Goal: Contribute content: Contribute content

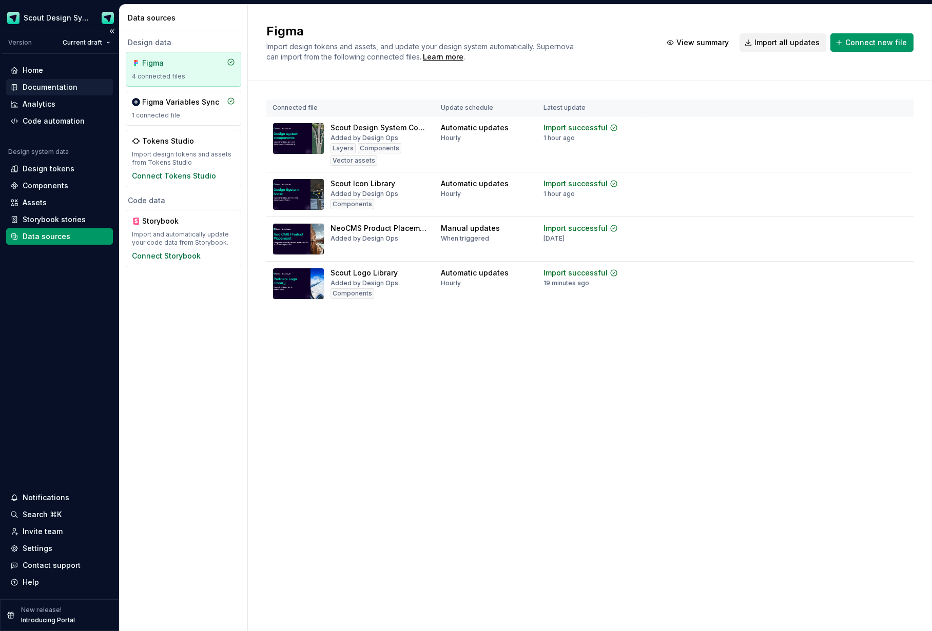
click at [55, 89] on div "Documentation" at bounding box center [50, 87] width 55 height 10
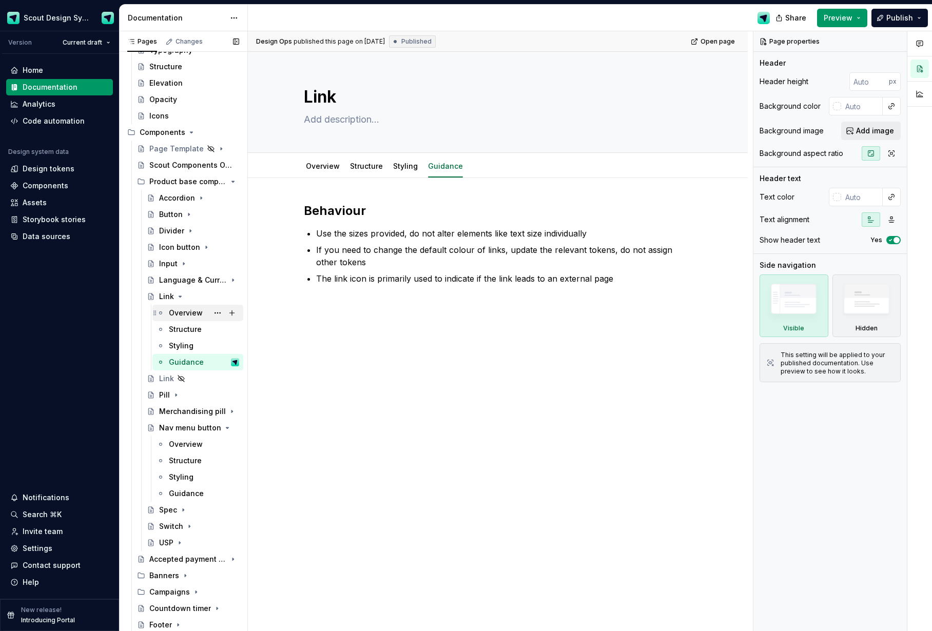
scroll to position [127, 0]
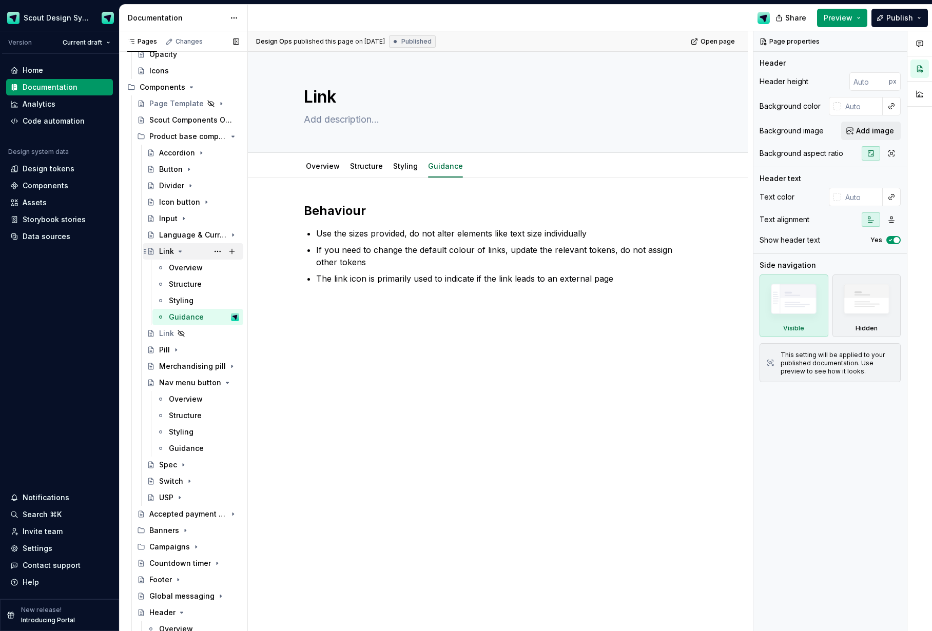
click at [181, 252] on icon "Page tree" at bounding box center [180, 251] width 8 height 8
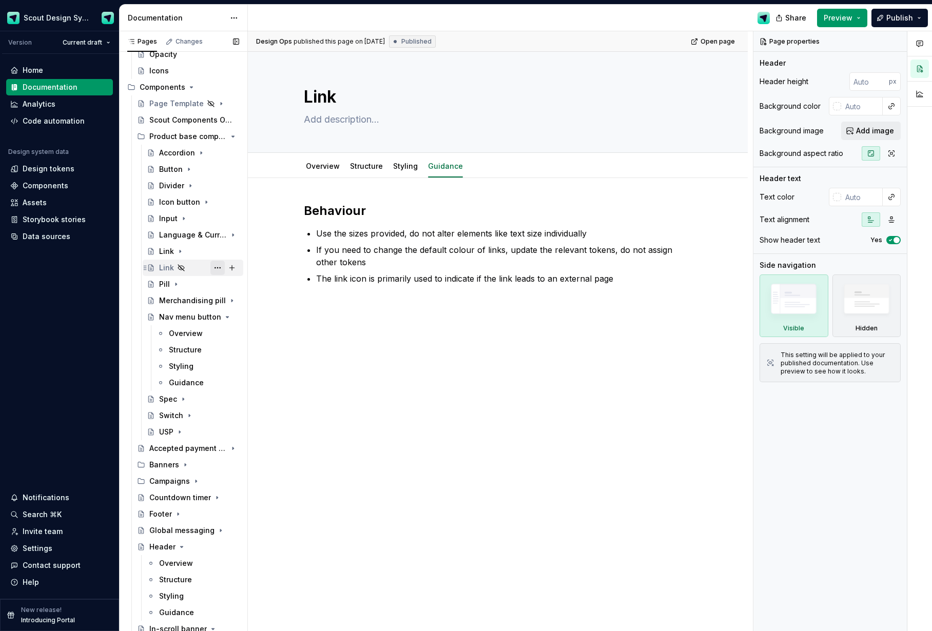
click at [216, 267] on button "Page tree" at bounding box center [217, 268] width 14 height 14
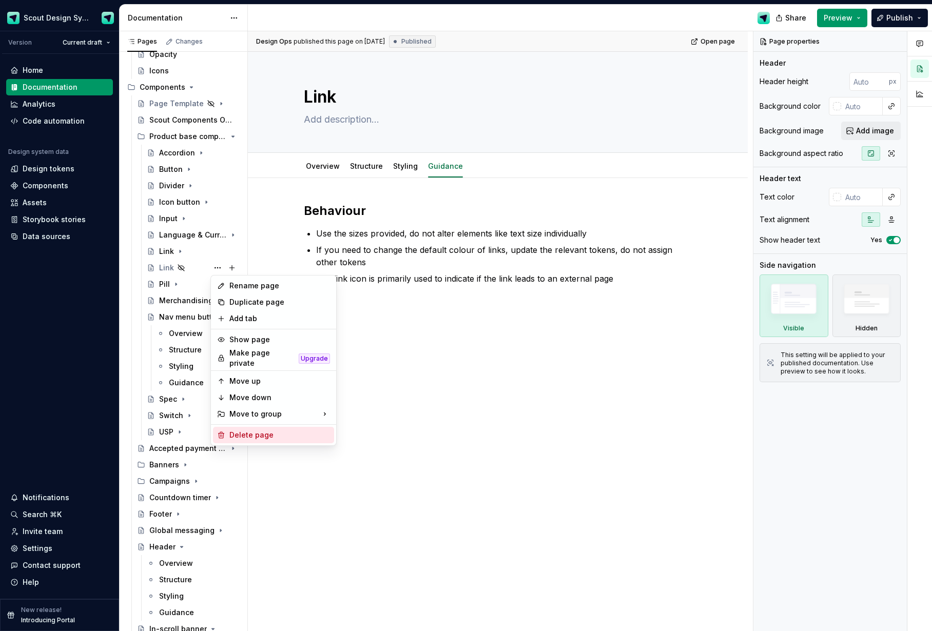
click at [261, 432] on div "Delete page" at bounding box center [279, 435] width 101 height 10
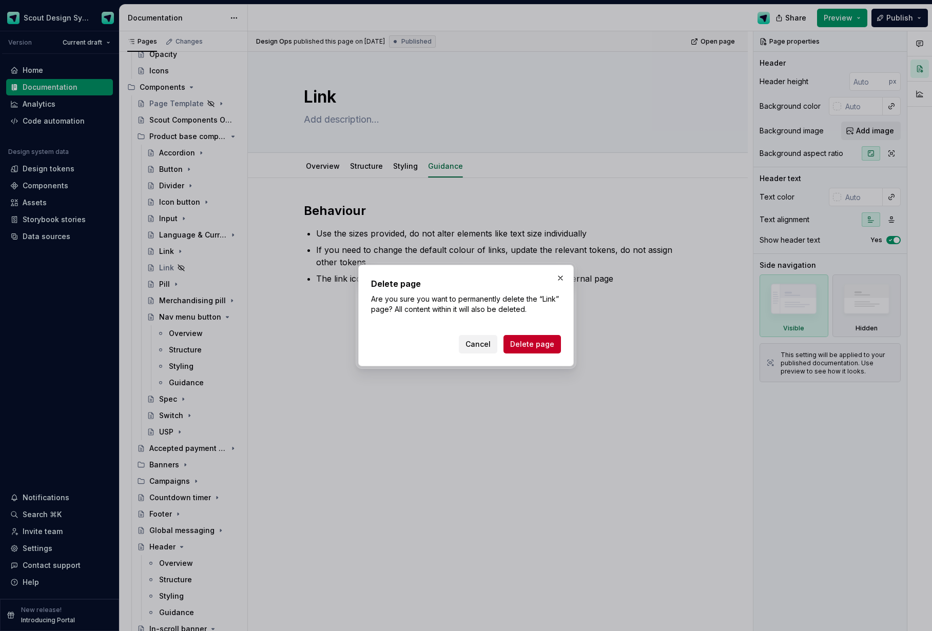
drag, startPoint x: 515, startPoint y: 347, endPoint x: 468, endPoint y: 338, distance: 48.2
click at [515, 347] on span "Delete page" at bounding box center [532, 344] width 44 height 10
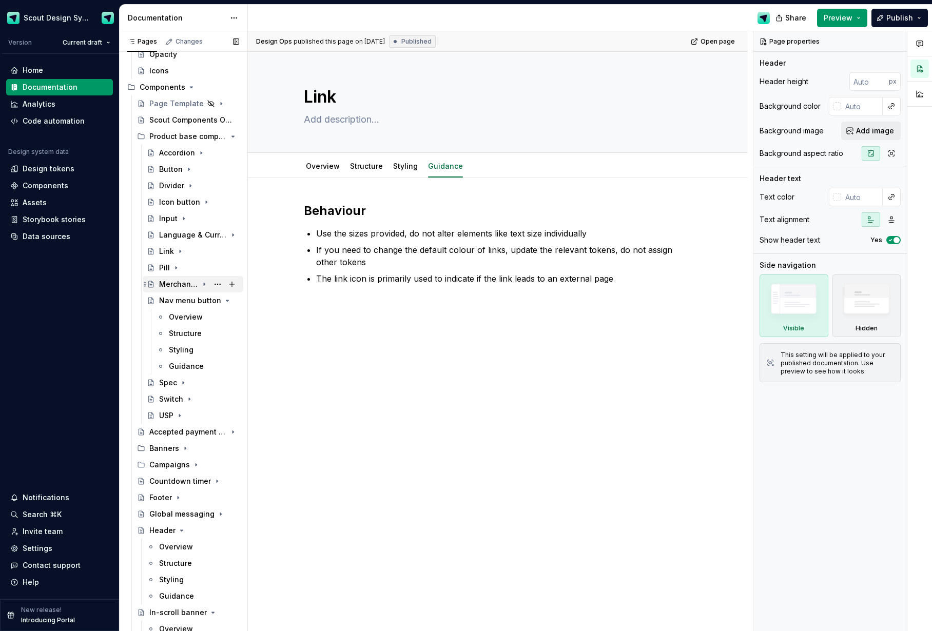
scroll to position [189, 0]
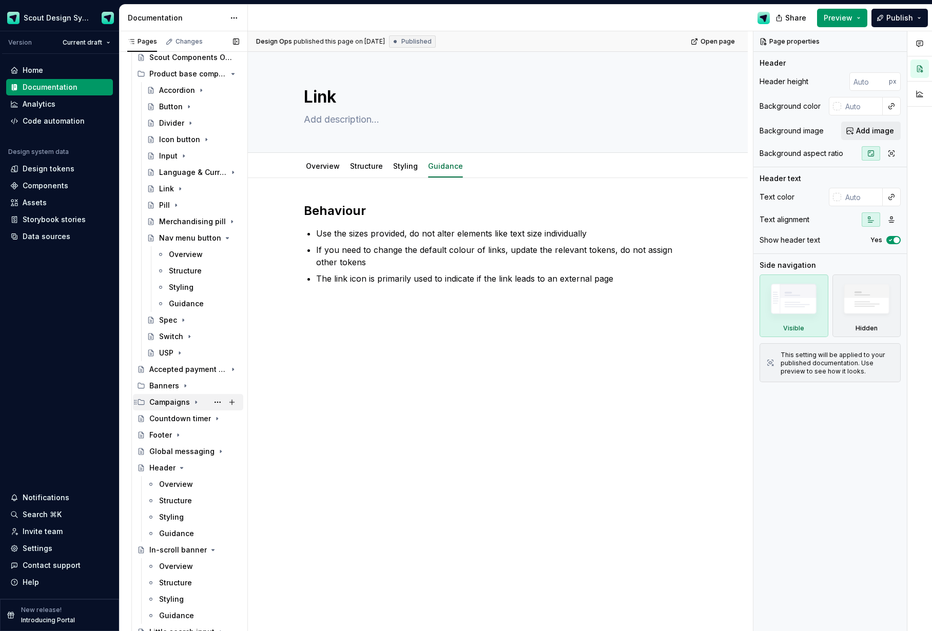
click at [165, 400] on div "Campaigns" at bounding box center [169, 402] width 41 height 10
click at [203, 436] on icon "Page tree" at bounding box center [204, 435] width 8 height 8
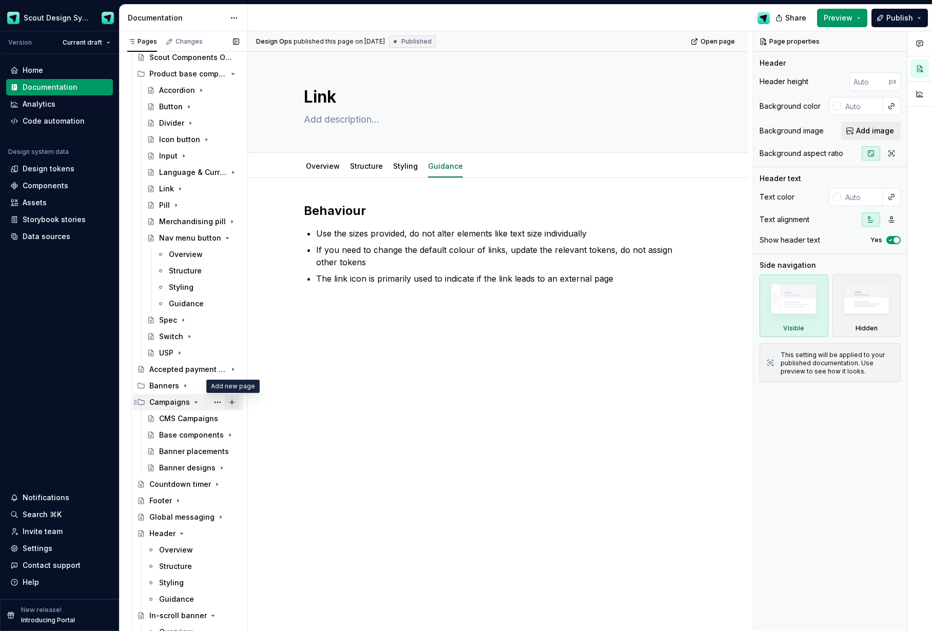
click at [229, 402] on button "Page tree" at bounding box center [232, 402] width 14 height 14
type textarea "*"
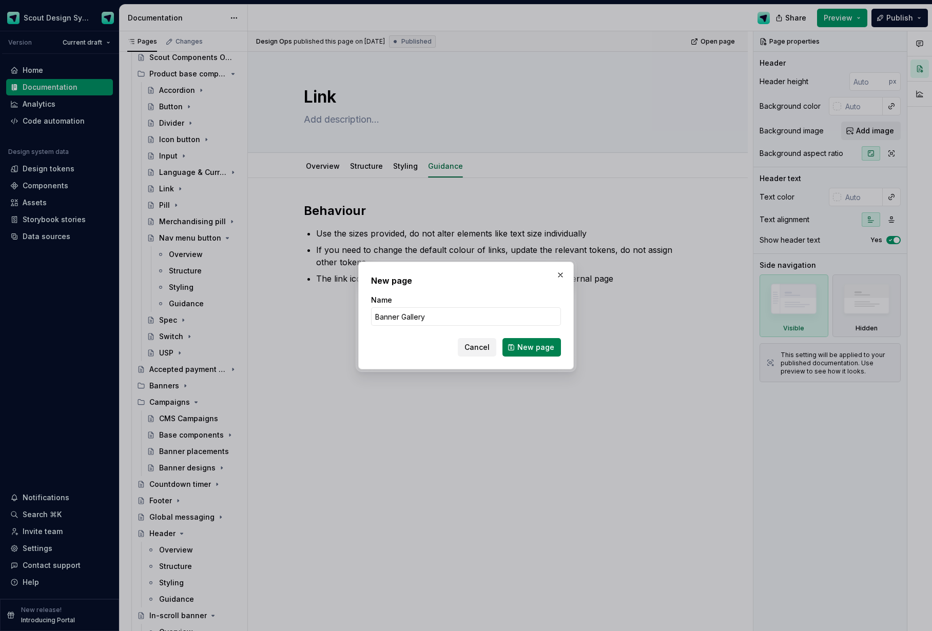
type input "Banner Gallery"
drag, startPoint x: 542, startPoint y: 352, endPoint x: 371, endPoint y: 433, distance: 189.4
click at [542, 352] on span "New page" at bounding box center [535, 347] width 37 height 10
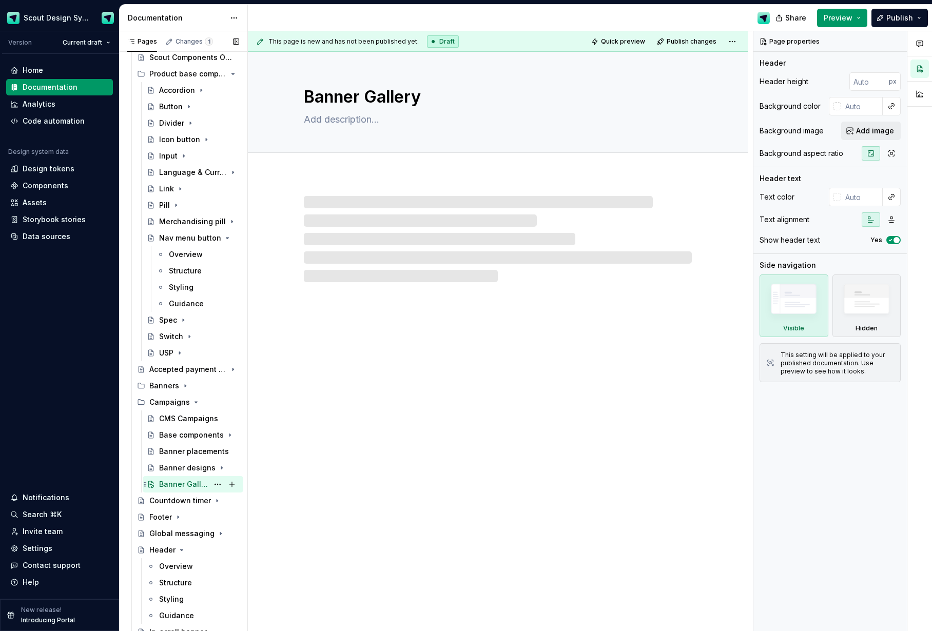
click at [190, 481] on div "Banner Gallery" at bounding box center [183, 484] width 49 height 10
click at [382, 94] on textarea "Banner Gallery" at bounding box center [496, 97] width 388 height 25
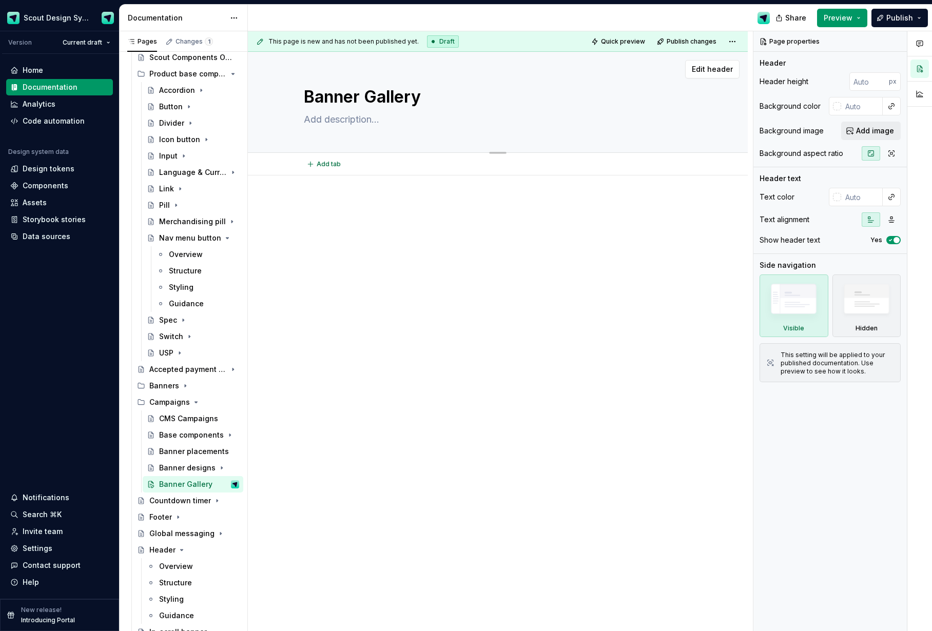
type textarea "*"
type textarea "Banner allery"
type textarea "*"
type textarea "Banner gallery"
type textarea "*"
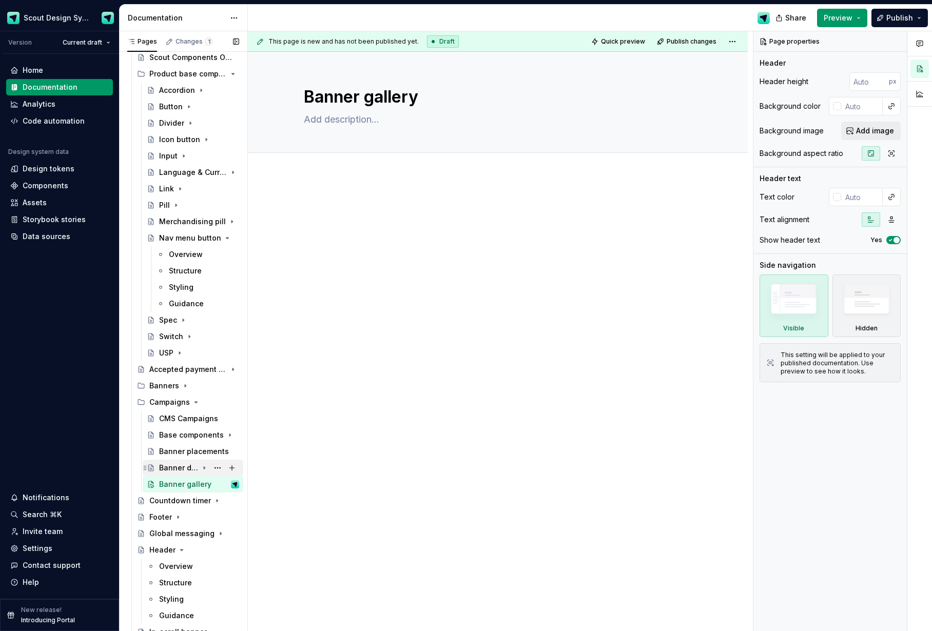
type textarea "Banner gallery"
click at [184, 465] on div "Banner designs" at bounding box center [178, 468] width 39 height 10
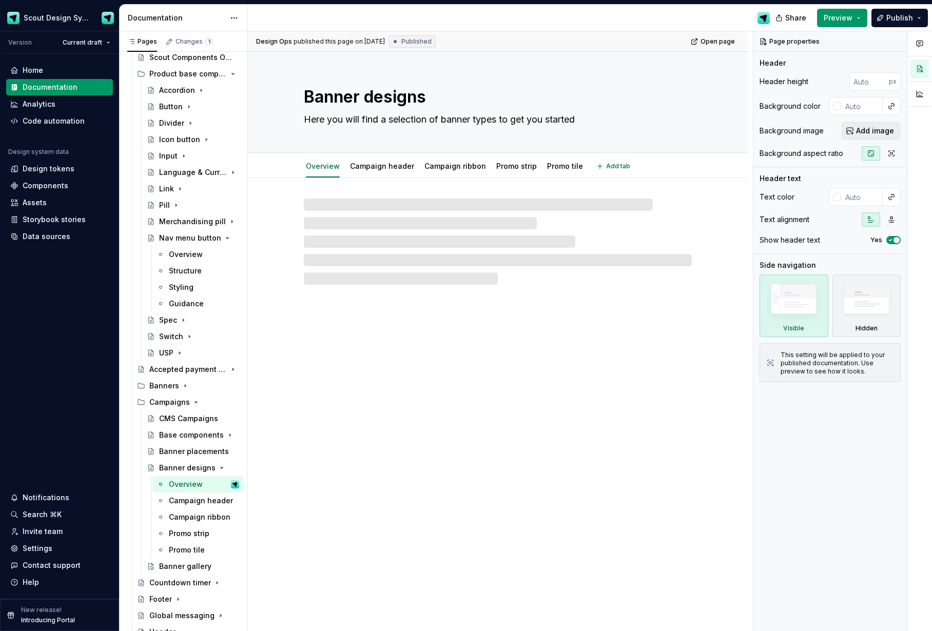
click at [371, 97] on textarea "Banner designs" at bounding box center [496, 97] width 388 height 25
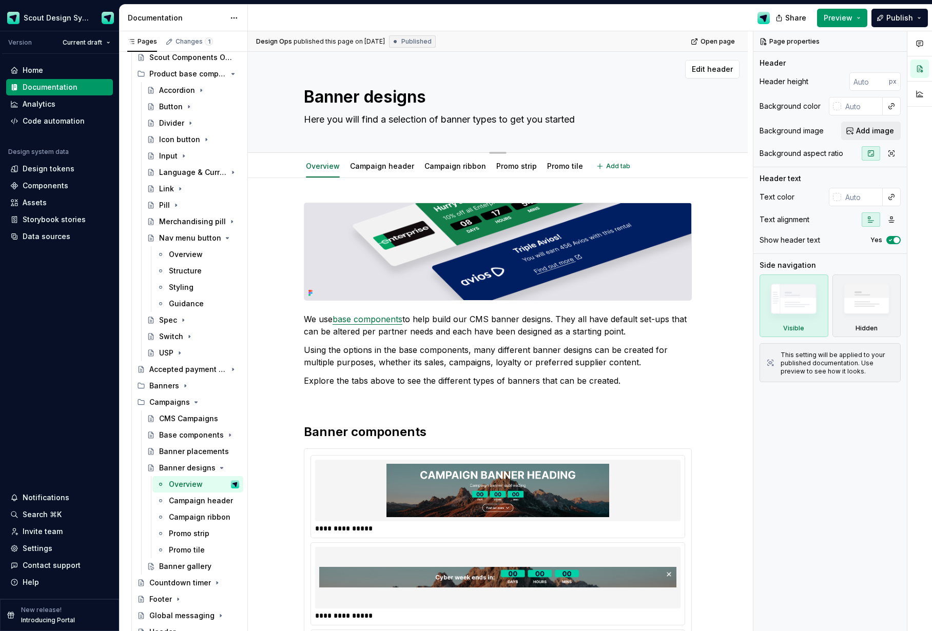
type textarea "*"
type textarea "Banner bdesigns"
type textarea "*"
type textarea "Banner badesigns"
type textarea "*"
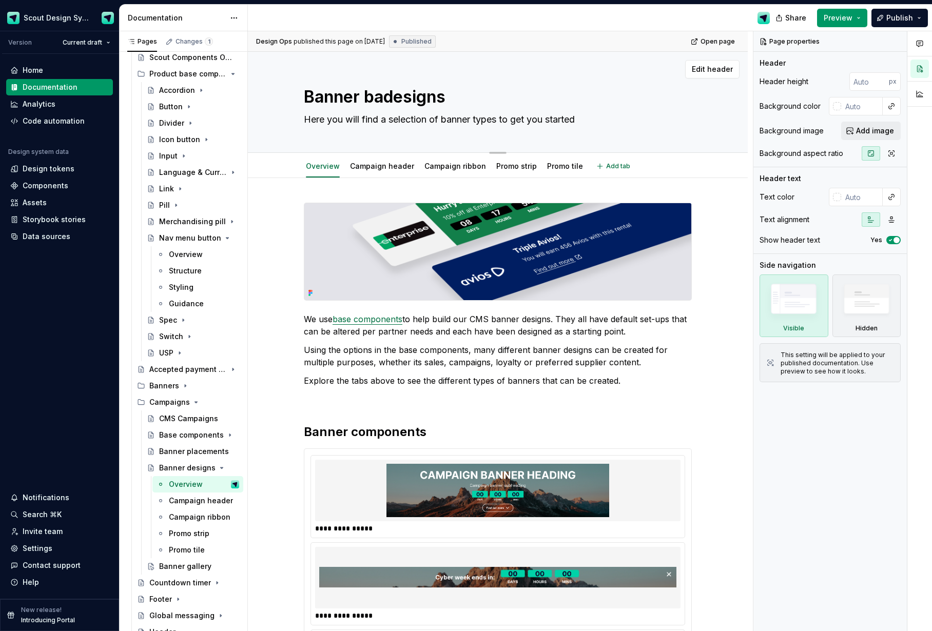
type textarea "Banner basdesigns"
type textarea "*"
type textarea "Banner basedesigns"
type textarea "*"
type textarea "Banner base designs"
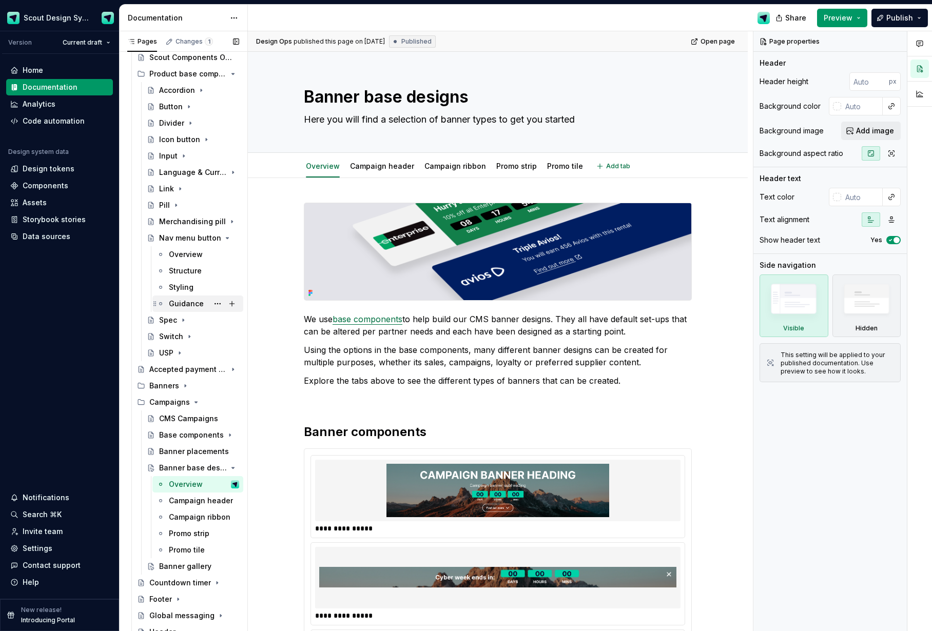
type textarea "*"
type textarea "Banner base designs"
click at [192, 418] on div "CMS Campaigns" at bounding box center [183, 419] width 49 height 10
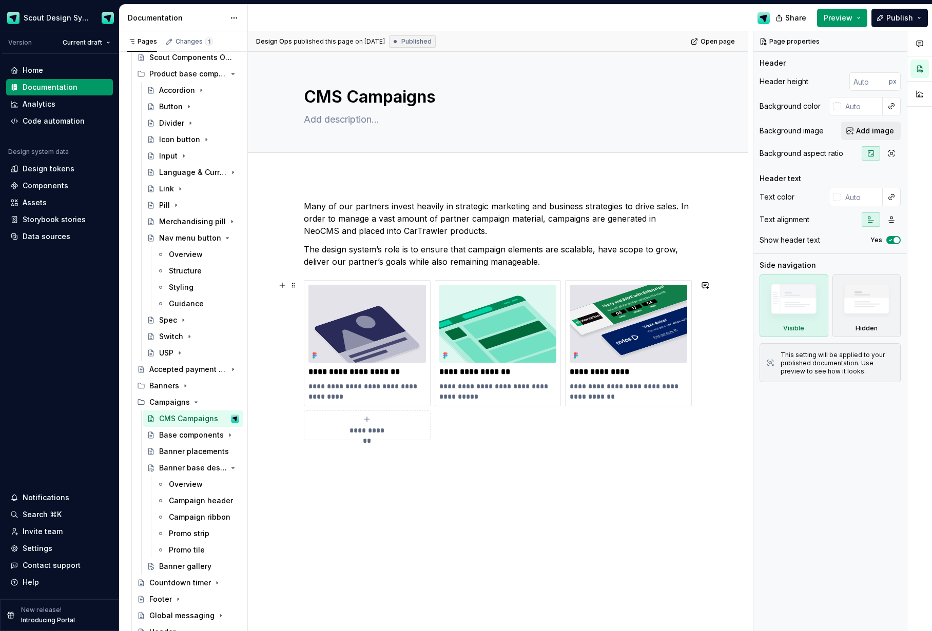
click at [382, 429] on span "**********" at bounding box center [367, 430] width 45 height 10
type textarea "*"
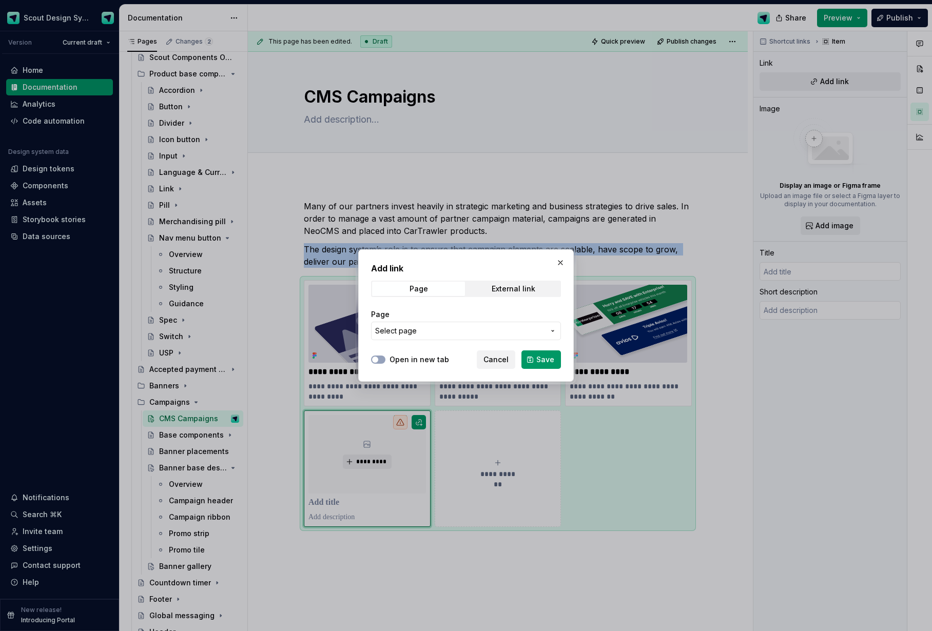
click at [433, 335] on span "Select page" at bounding box center [459, 331] width 169 height 10
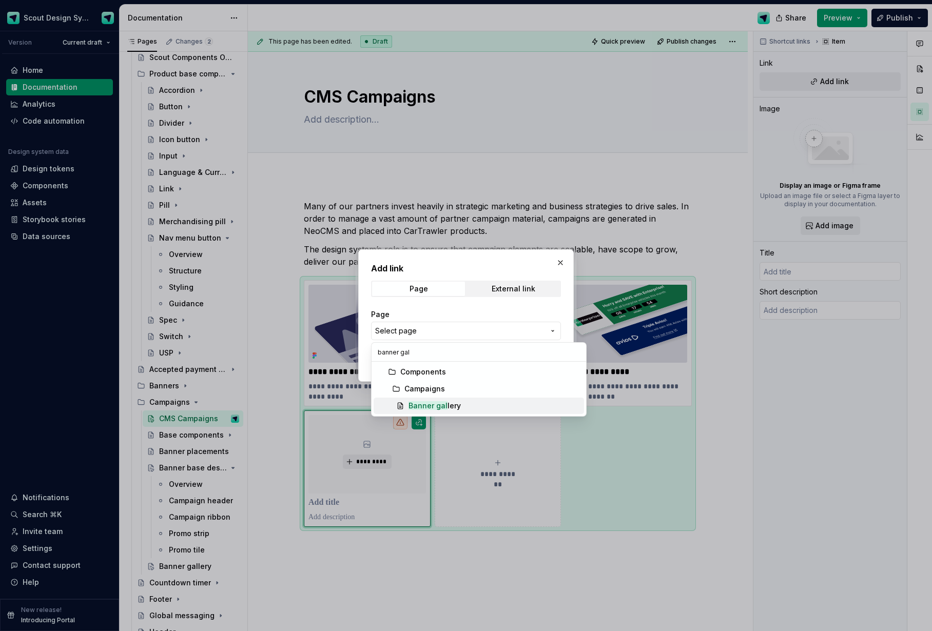
type input "banner gal"
click at [452, 409] on div "Banner gal lery" at bounding box center [435, 406] width 52 height 10
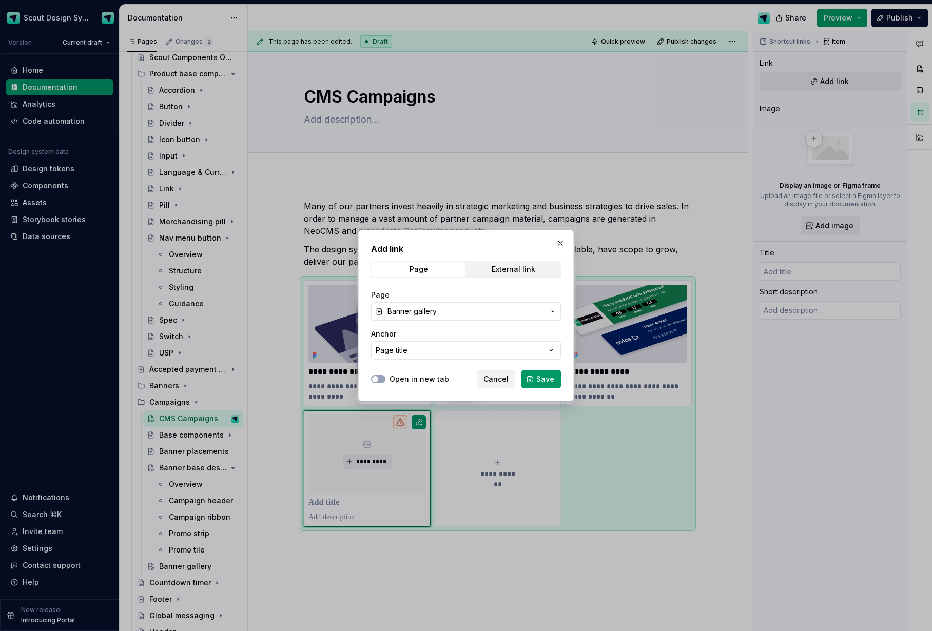
click at [540, 378] on span "Save" at bounding box center [545, 379] width 18 height 10
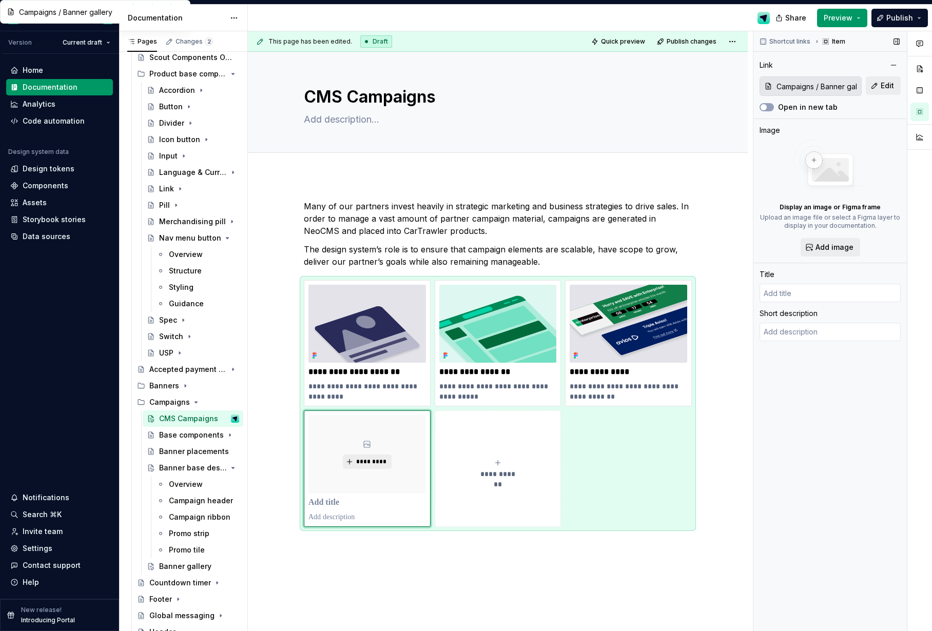
type textarea "*"
type input "Banner gallery"
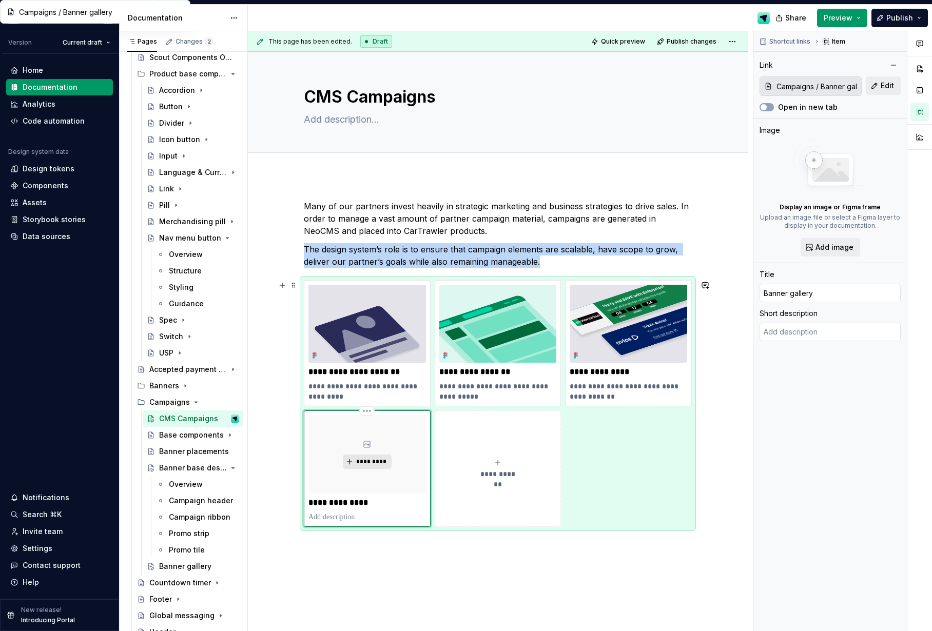
click at [382, 463] on span "*********" at bounding box center [371, 462] width 31 height 8
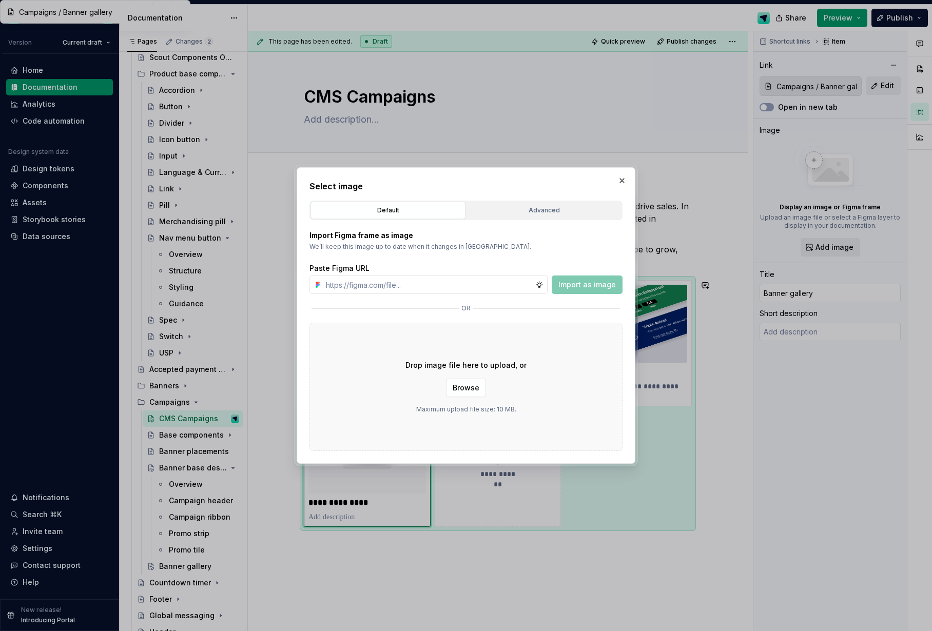
click at [562, 286] on div "Import as image" at bounding box center [587, 285] width 71 height 18
click at [623, 184] on button "button" at bounding box center [622, 180] width 14 height 14
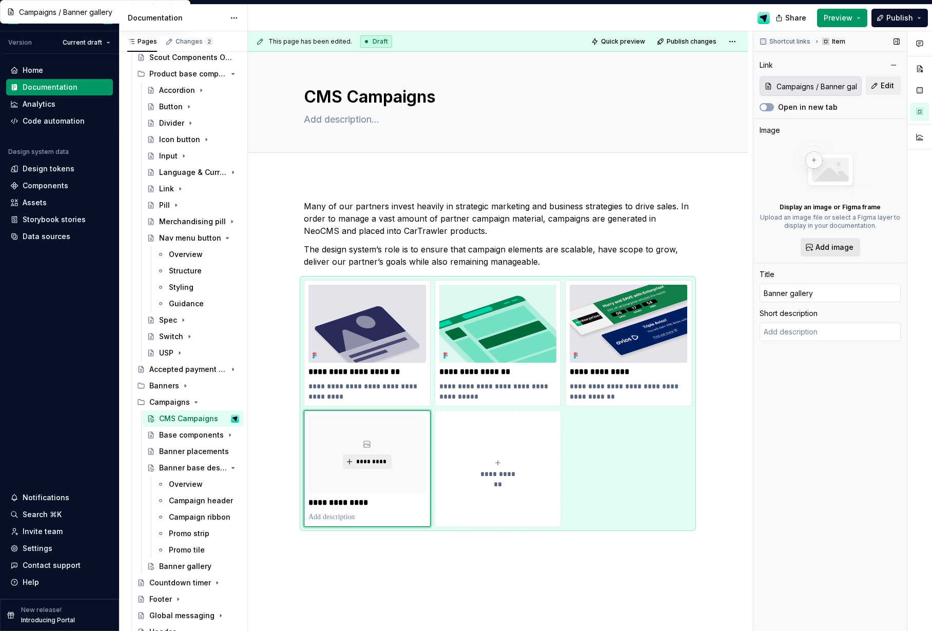
click at [818, 250] on span "Add image" at bounding box center [834, 247] width 38 height 10
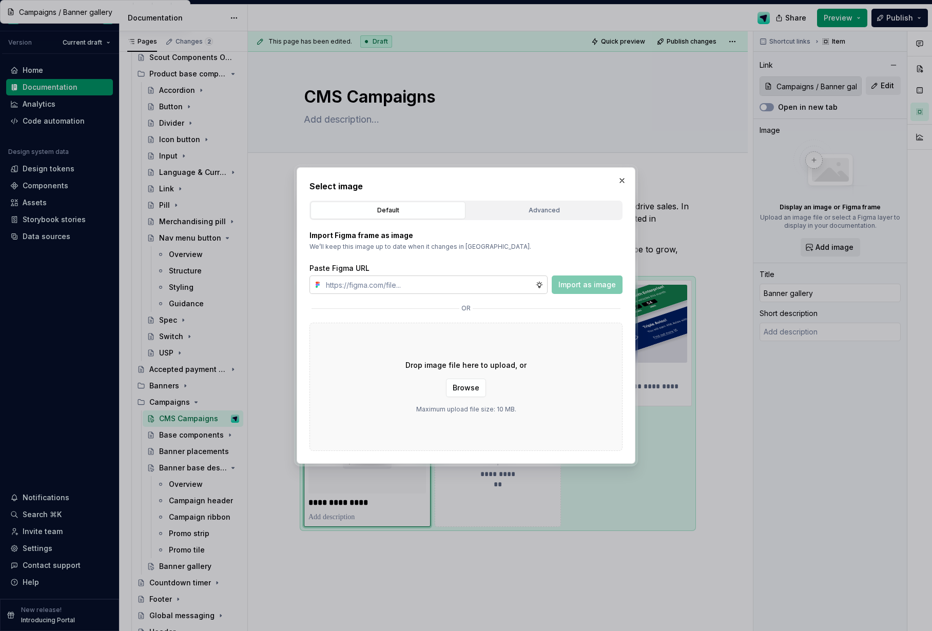
type textarea "*"
type input "[URL][DOMAIN_NAME]"
click at [577, 285] on span "Import as image" at bounding box center [586, 285] width 57 height 10
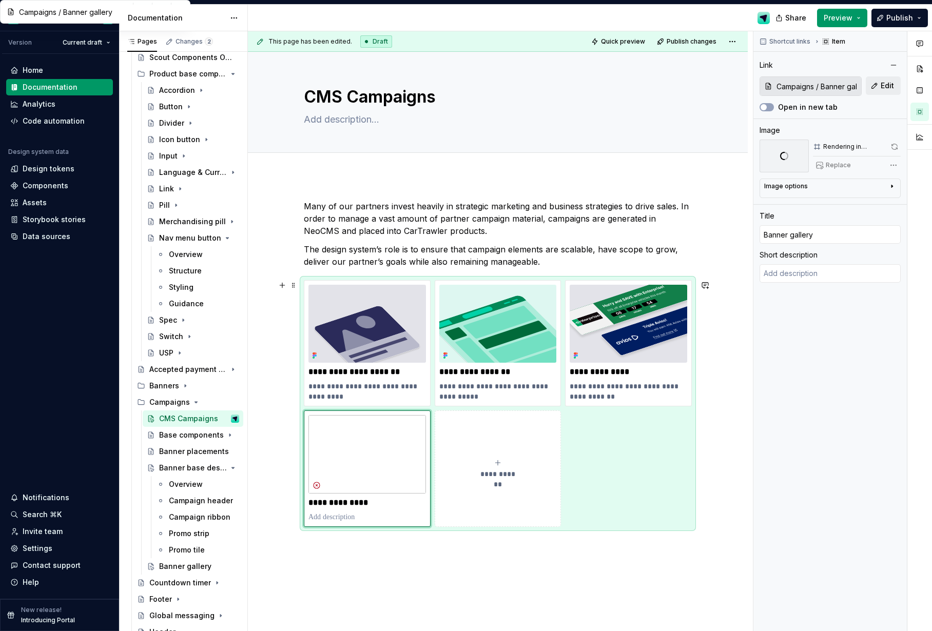
click at [678, 483] on div "**********" at bounding box center [498, 403] width 388 height 247
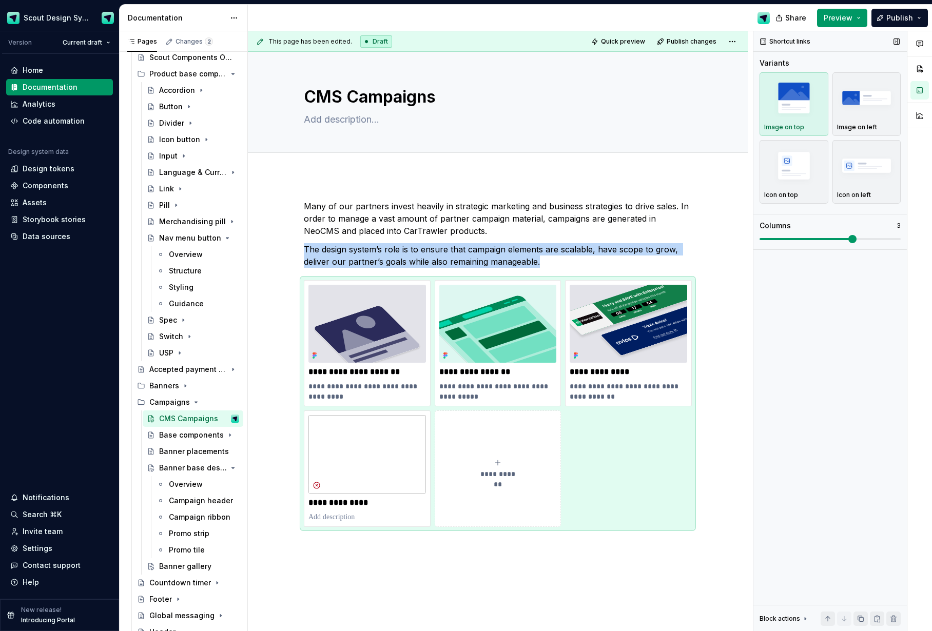
scroll to position [6, 0]
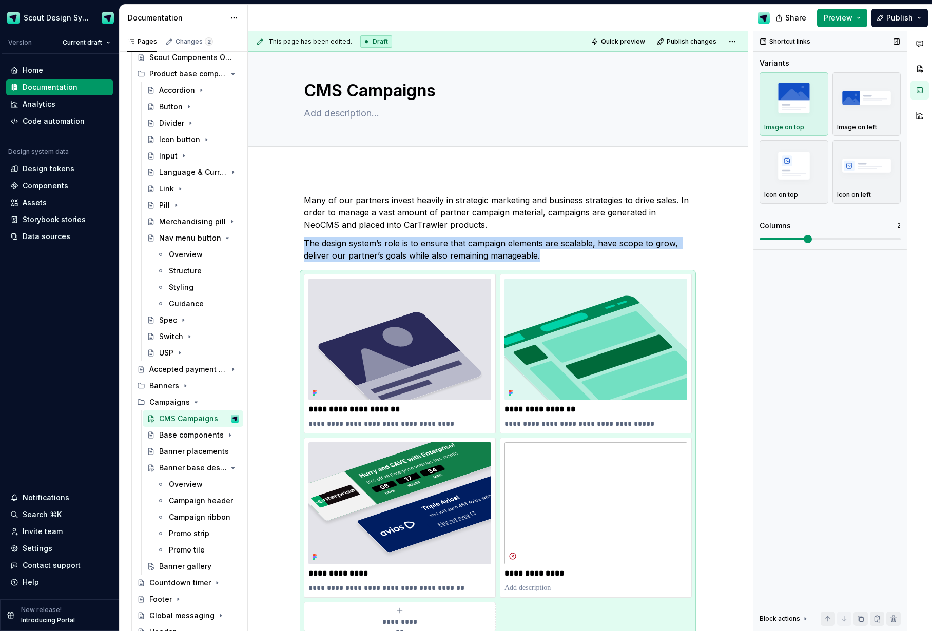
click at [804, 238] on span at bounding box center [808, 239] width 8 height 8
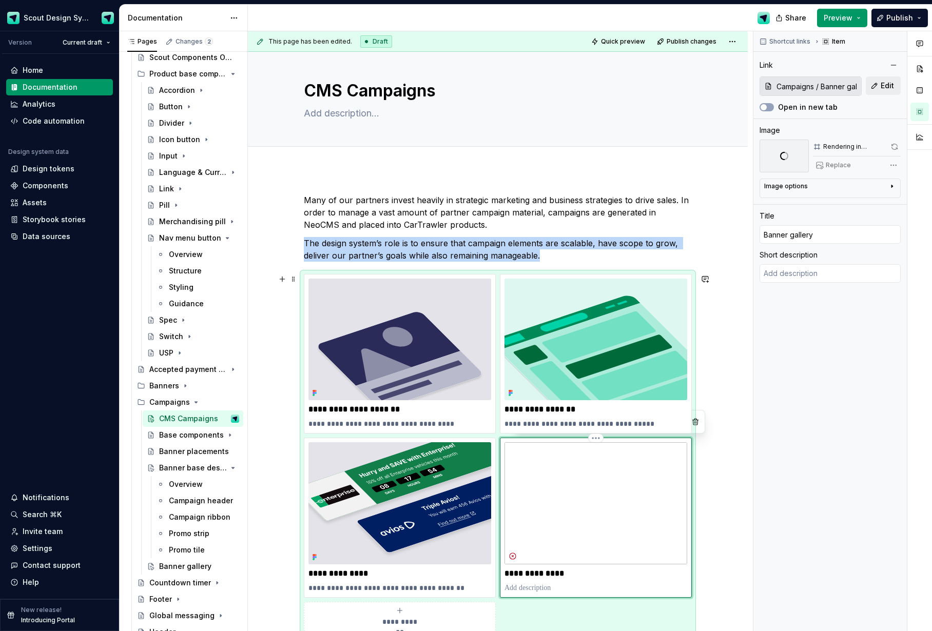
click at [643, 520] on img at bounding box center [595, 503] width 183 height 122
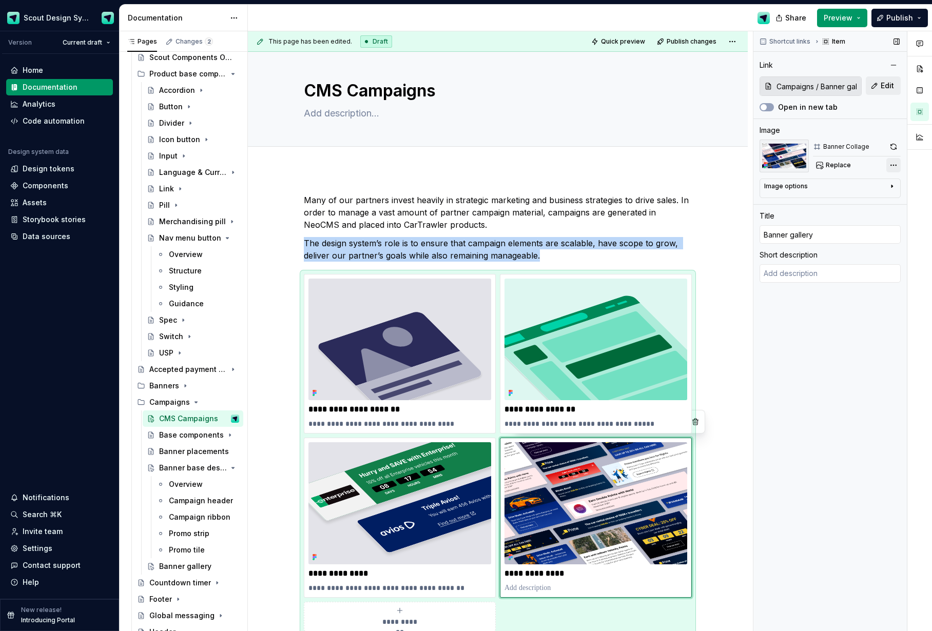
click at [897, 166] on div "Comments Open comments No comments yet Select ‘Comment’ from the block context …" at bounding box center [842, 331] width 179 height 600
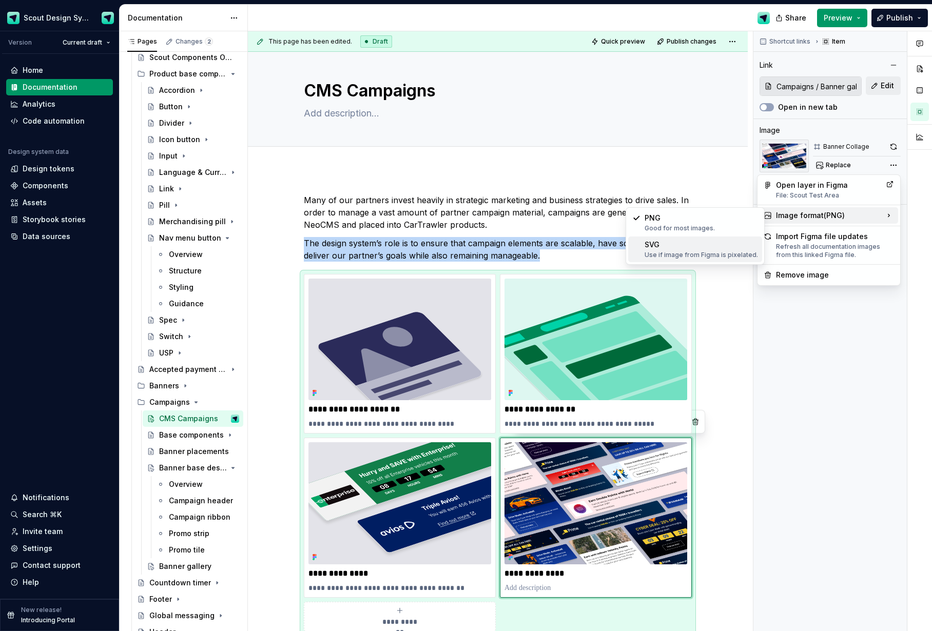
click at [683, 253] on div "Use if image from Figma is pixelated." at bounding box center [701, 255] width 113 height 8
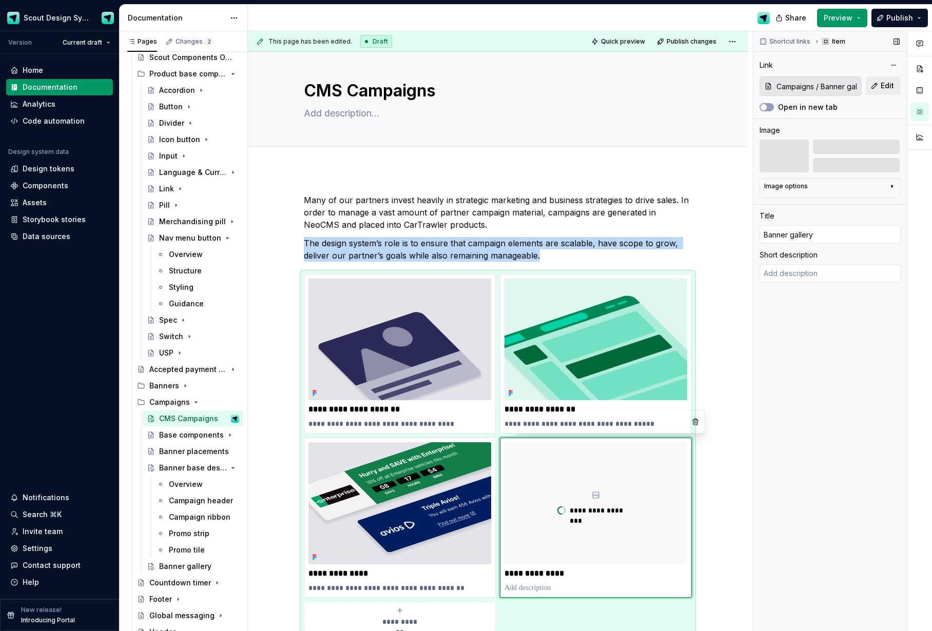
scroll to position [3, 0]
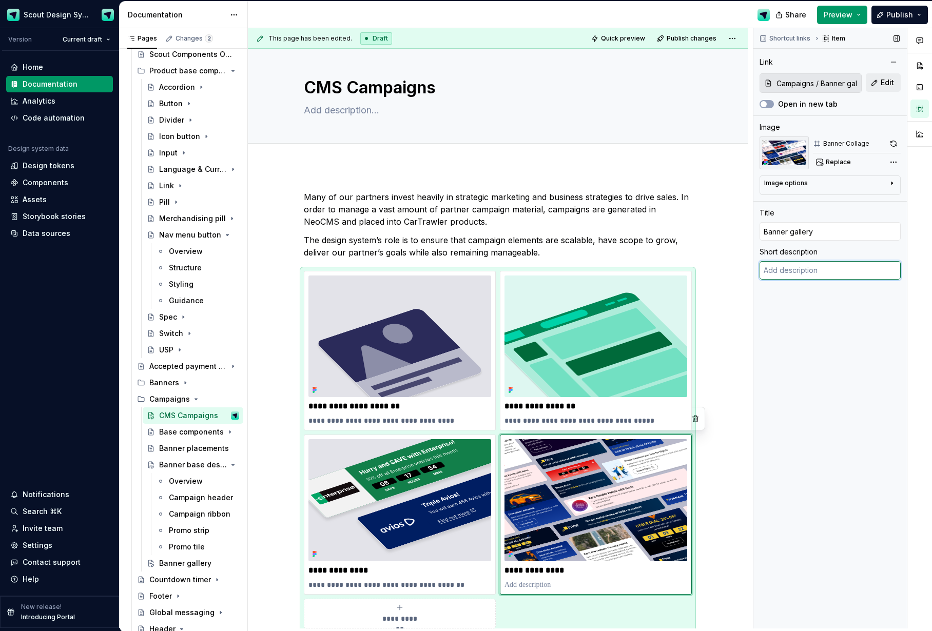
click at [779, 275] on textarea at bounding box center [830, 270] width 141 height 18
type textarea "*"
type textarea "S"
type textarea "*"
type textarea "Se"
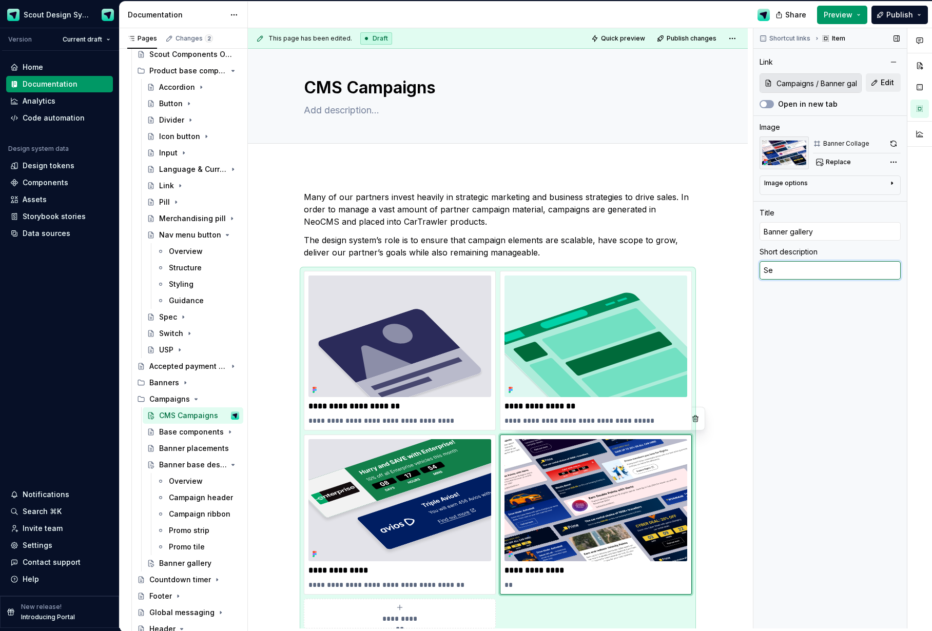
type textarea "*"
type textarea "See"
type textarea "*"
type textarea "See"
type textarea "*"
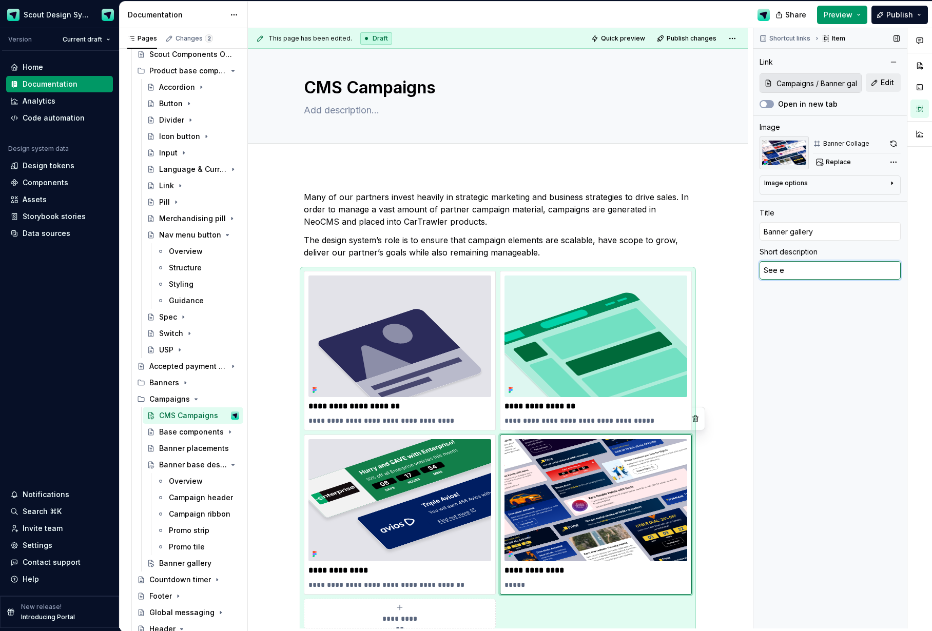
type textarea "See"
type textarea "*"
type textarea "See"
type textarea "*"
type textarea "Se"
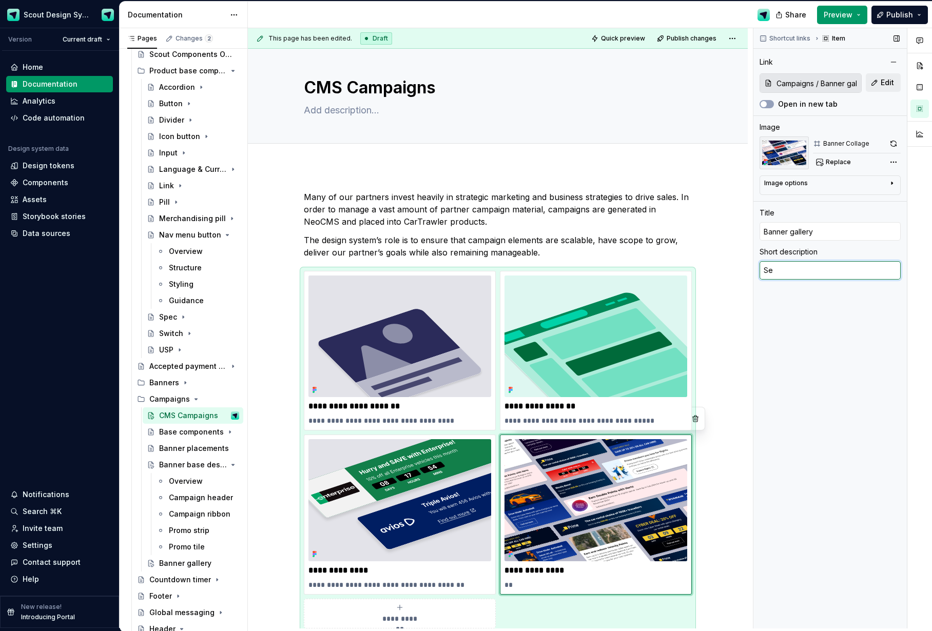
type textarea "*"
type textarea "S"
type textarea "*"
type textarea "Y"
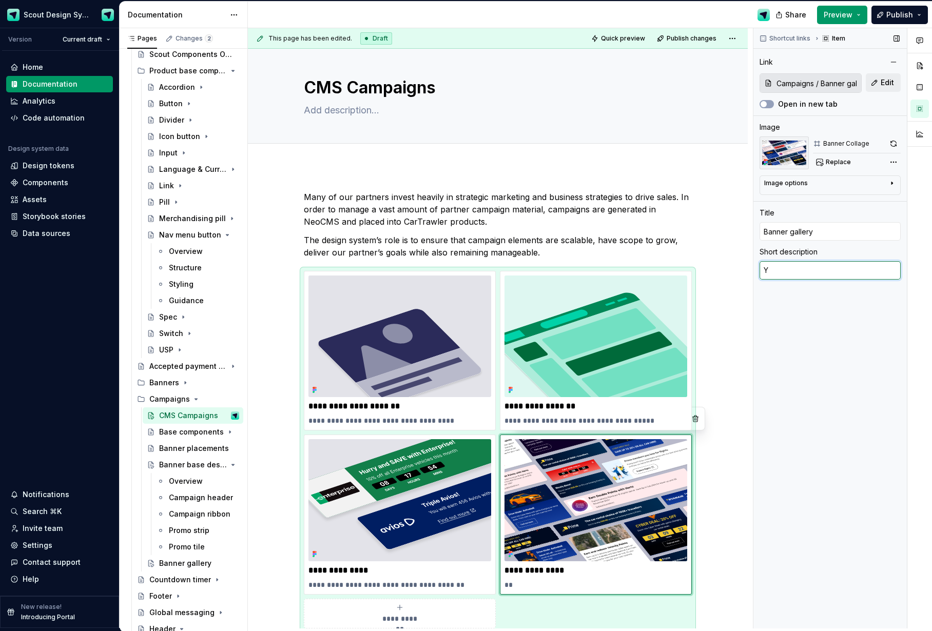
type textarea "*"
type textarea "Yo"
type textarea "*"
type textarea "You"
type textarea "*"
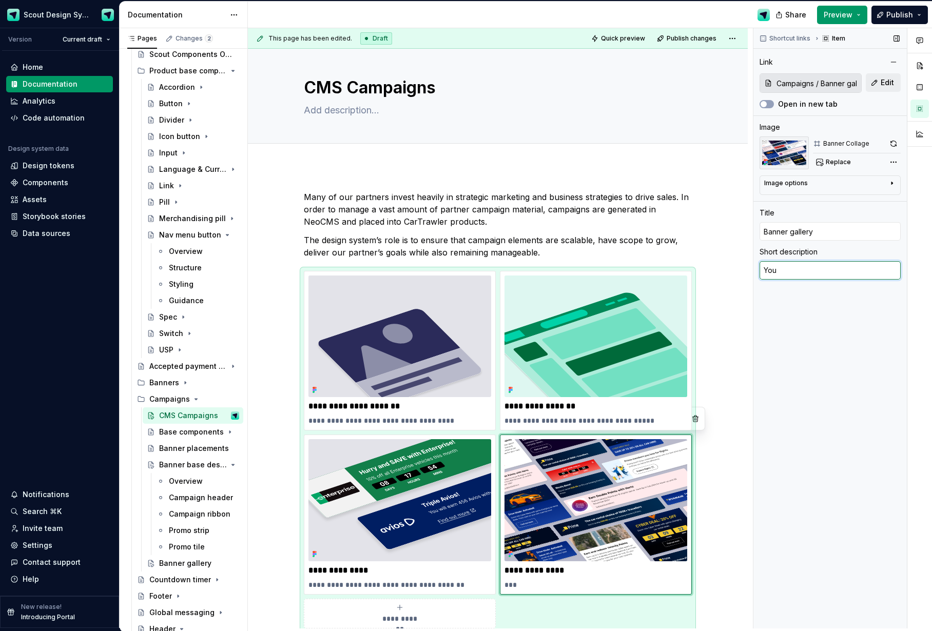
type textarea "Your"
type textarea "*"
type textarea "Your"
type textarea "*"
type textarea "Your s"
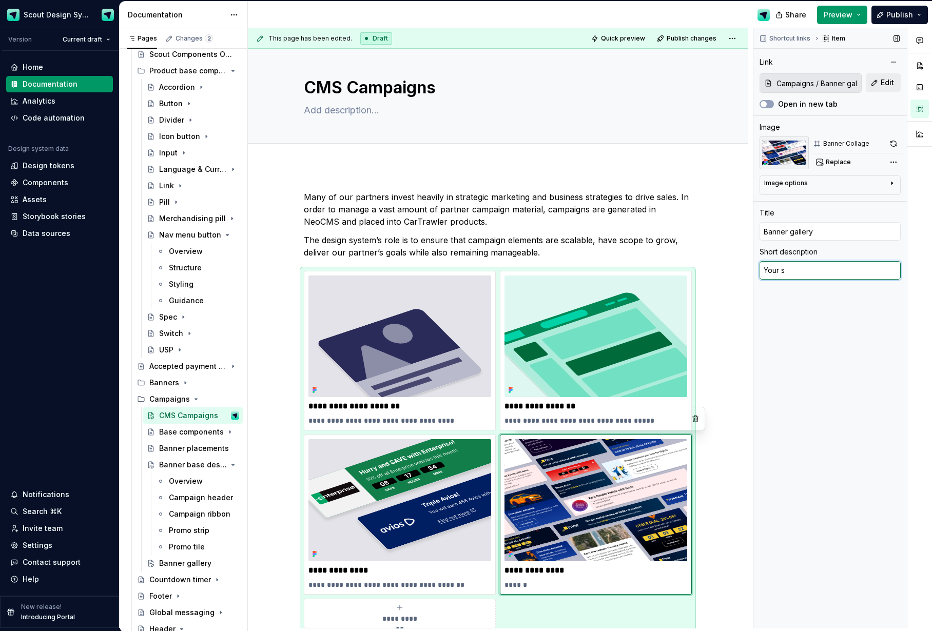
type textarea "*"
type textarea "Your so"
type textarea "*"
type textarea "Your sor"
type textarea "*"
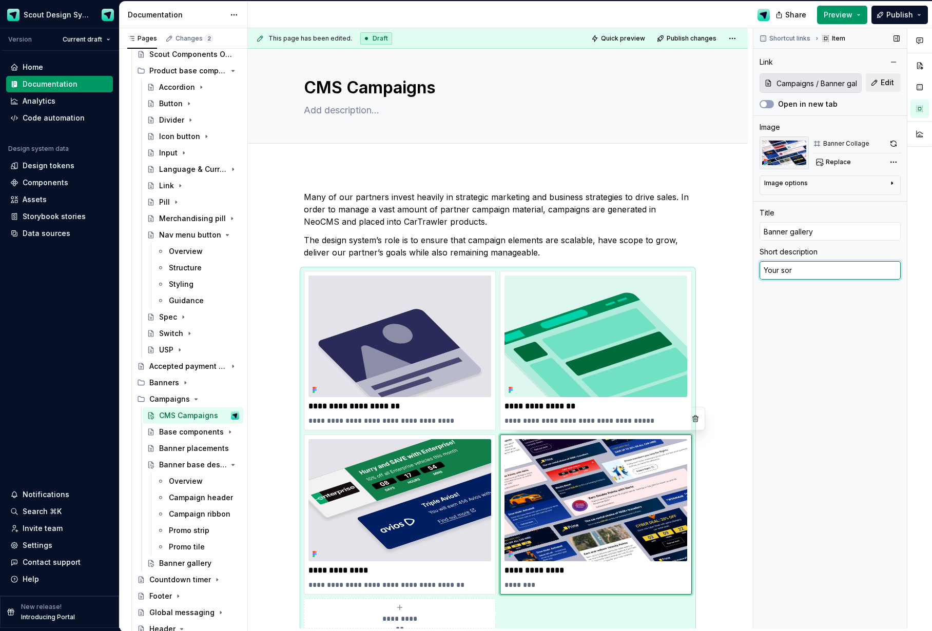
type textarea "Your soru"
type textarea "*"
type textarea "Your sor"
type textarea "*"
type textarea "Your so"
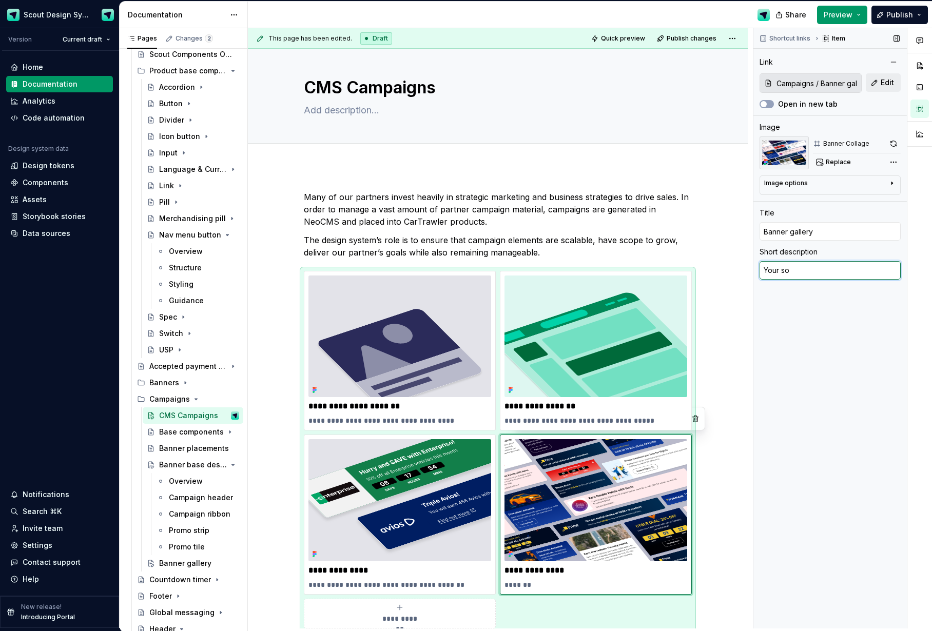
type textarea "*"
type textarea "Your sour"
type textarea "*"
type textarea "Your sourc"
type textarea "*"
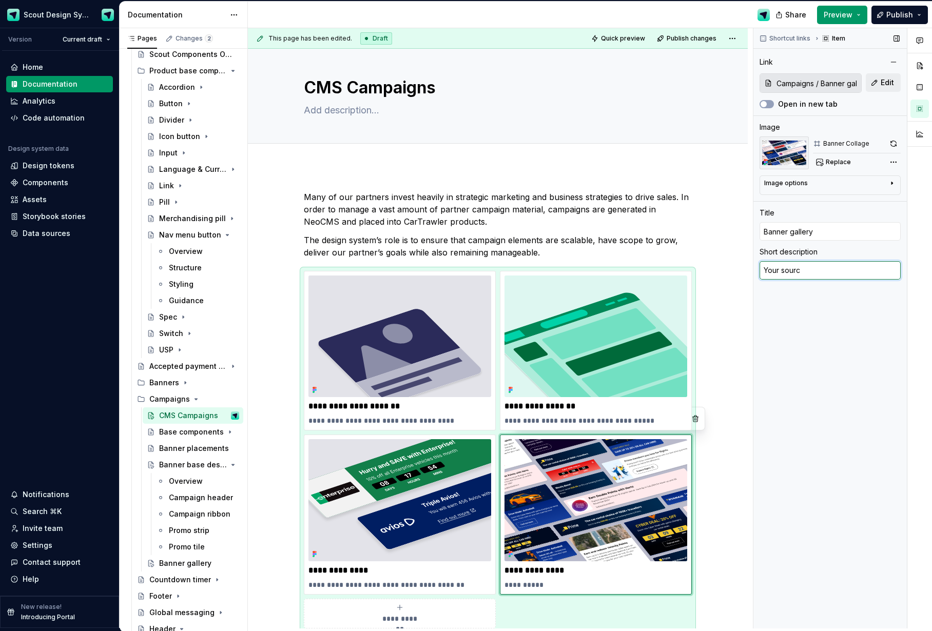
type textarea "Your source"
type textarea "*"
type textarea "Your source"
type textarea "*"
type textarea "Your source o"
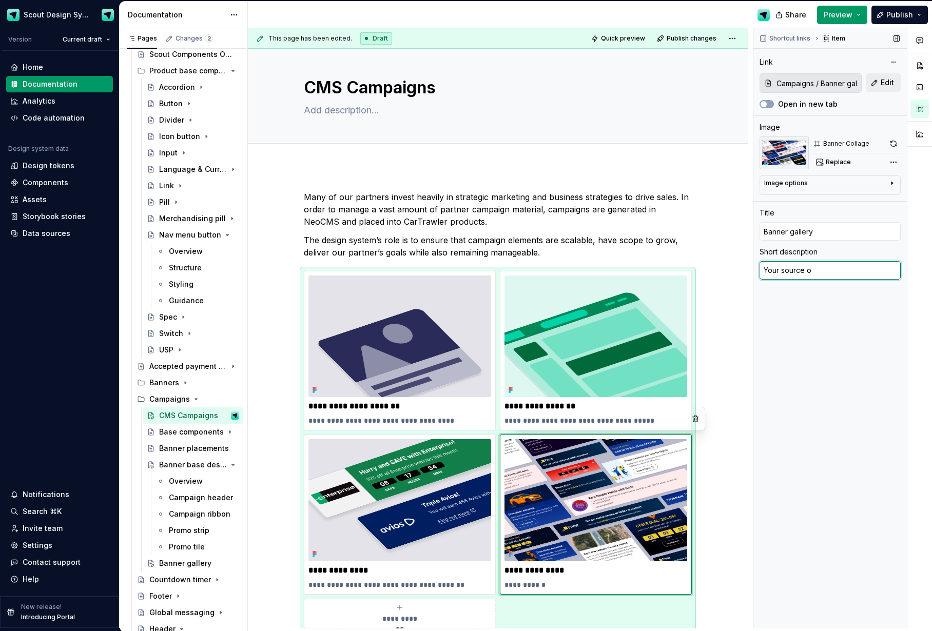
type textarea "*"
type textarea "Your source of"
type textarea "*"
type textarea "Your source of"
type textarea "*"
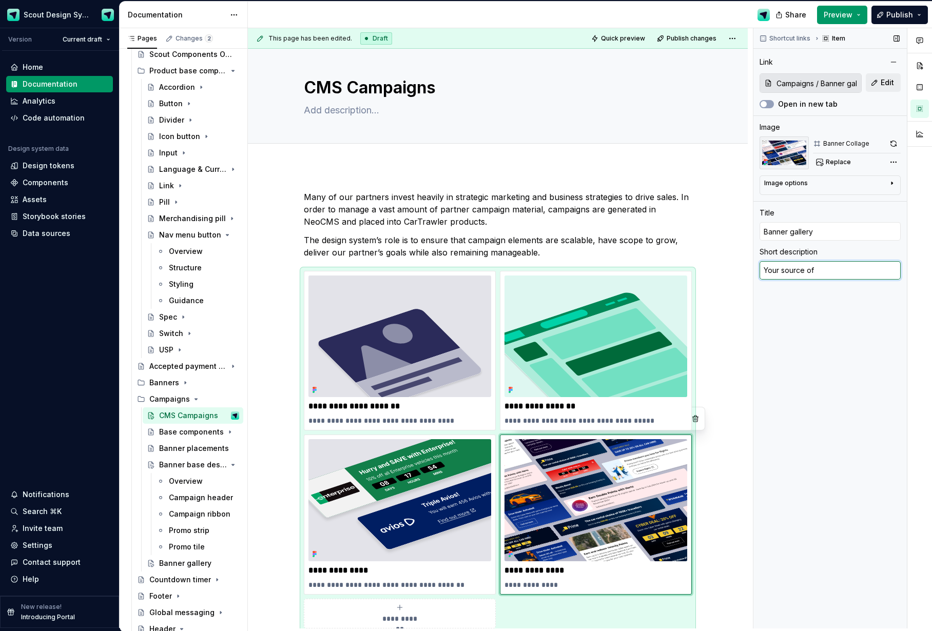
type textarea "Your source of i"
type textarea "*"
type textarea "Your source of in"
type textarea "*"
type textarea "Your source of ins"
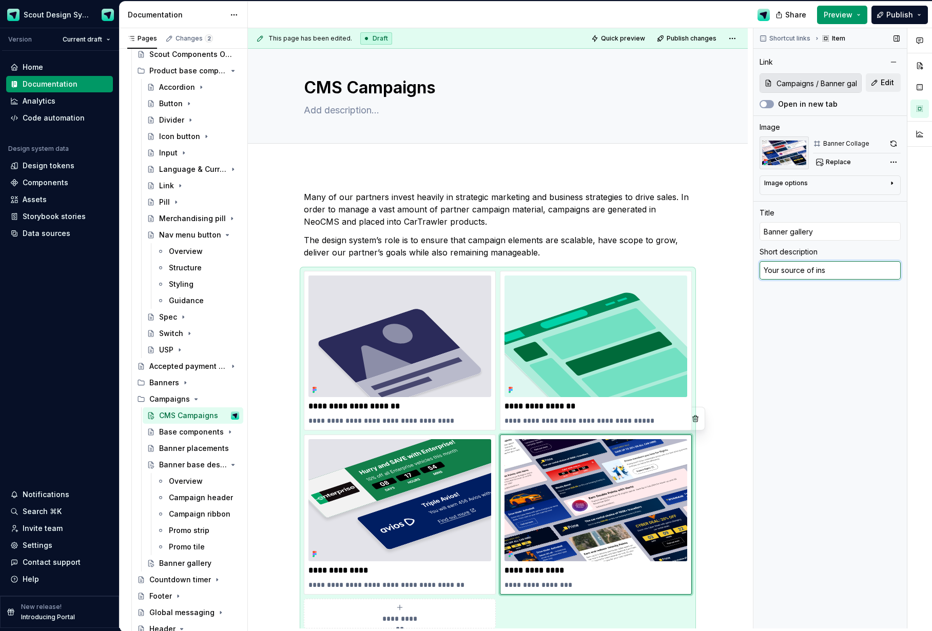
type textarea "*"
type textarea "Your source of insp"
type textarea "*"
type textarea "Your source of inspi"
type textarea "*"
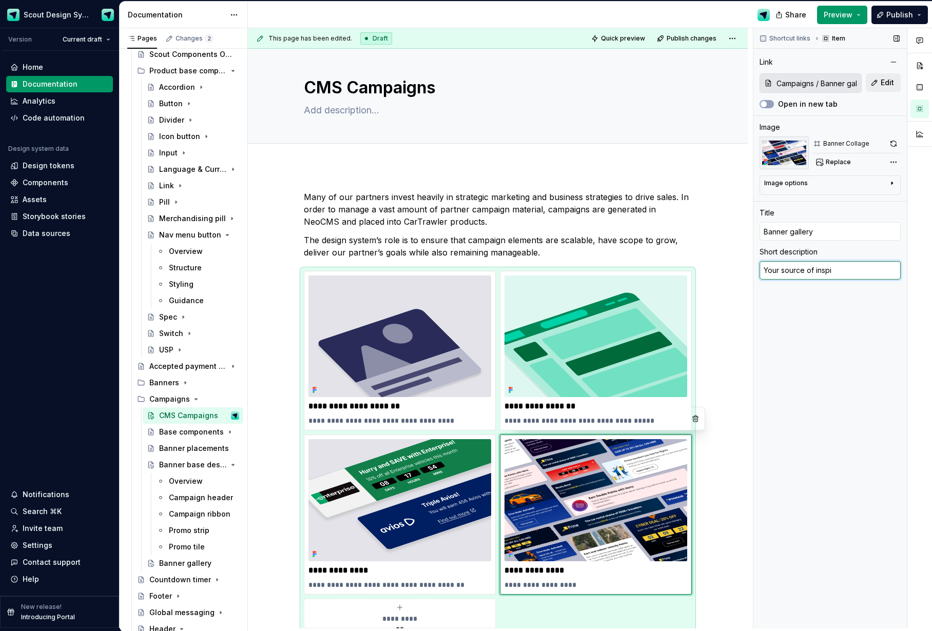
type textarea "Your source of inspir"
type textarea "*"
type textarea "Your source of inspira"
type textarea "*"
type textarea "Your source of inspirat"
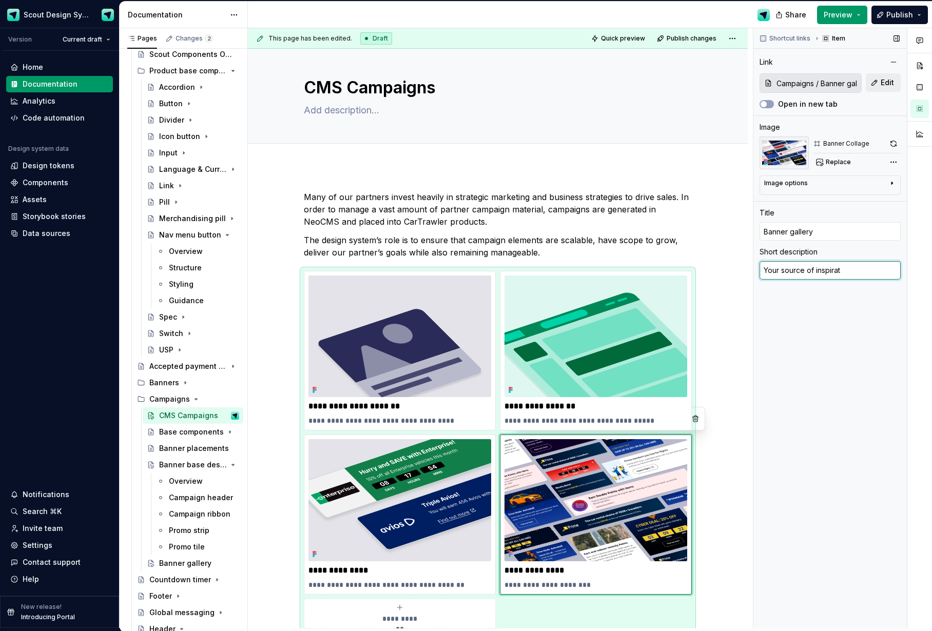
type textarea "*"
type textarea "Your source of inspirati"
type textarea "*"
type textarea "Your source of inspiratio"
type textarea "*"
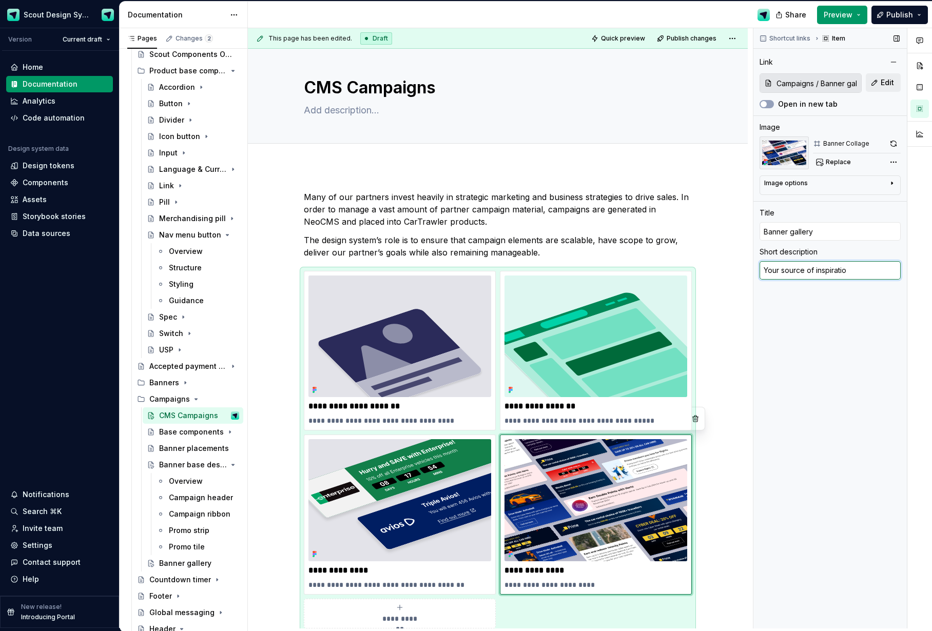
type textarea "Your source of inspiration"
type textarea "*"
type textarea "Your source of inspiration"
type textarea "*"
type textarea "Your source of inspiration"
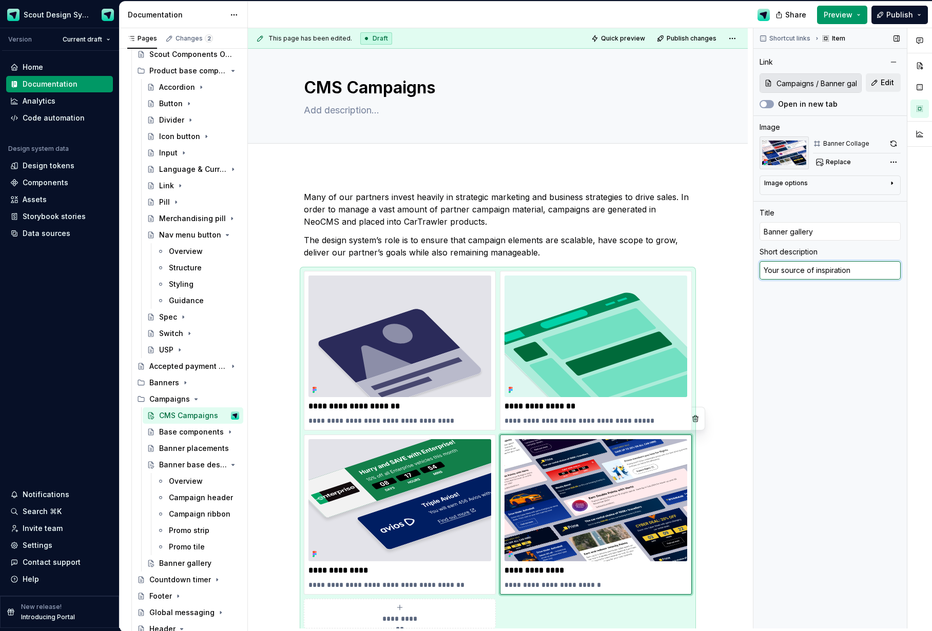
type textarea "*"
type textarea "Your source of inspiration,"
type textarea "*"
type textarea "Your source of inspiration,"
type textarea "*"
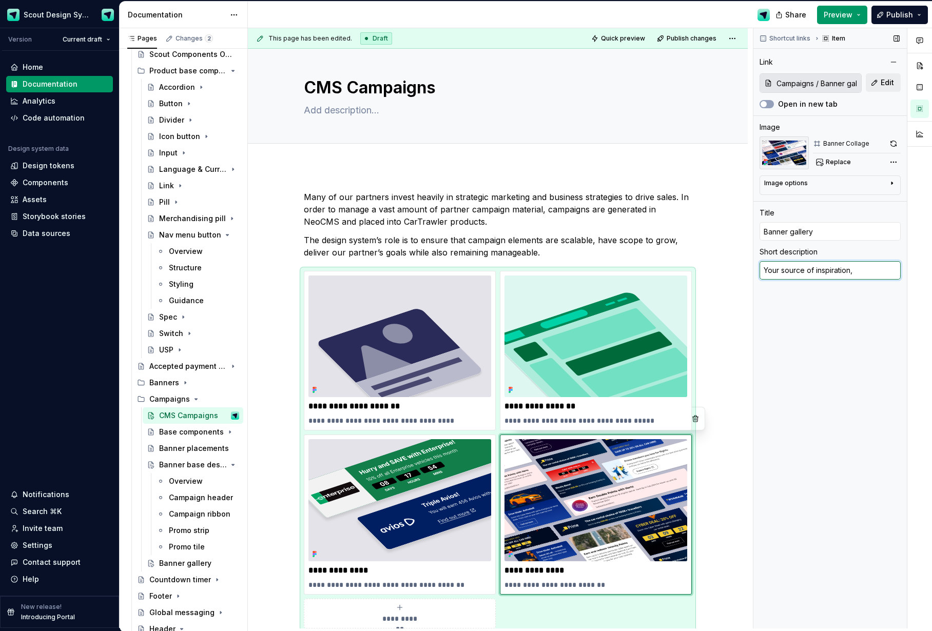
type textarea "Your source of inspiration,"
type textarea "*"
type textarea "Your source of inspiration, se"
type textarea "*"
type textarea "Your source of inspiration, see"
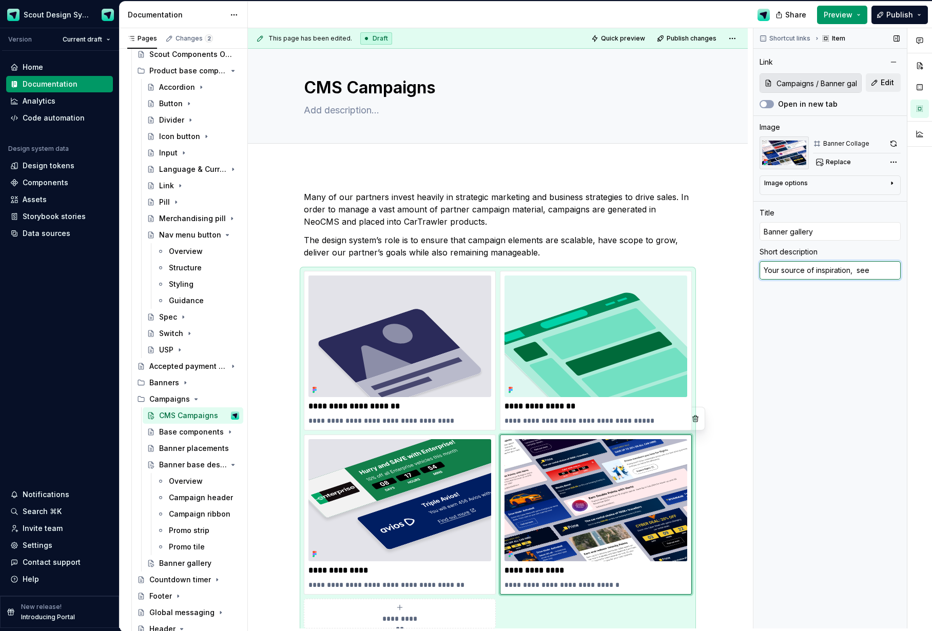
type textarea "*"
type textarea "Your source of inspiration, see"
type textarea "*"
type textarea "Your source of inspiration, see wh"
type textarea "*"
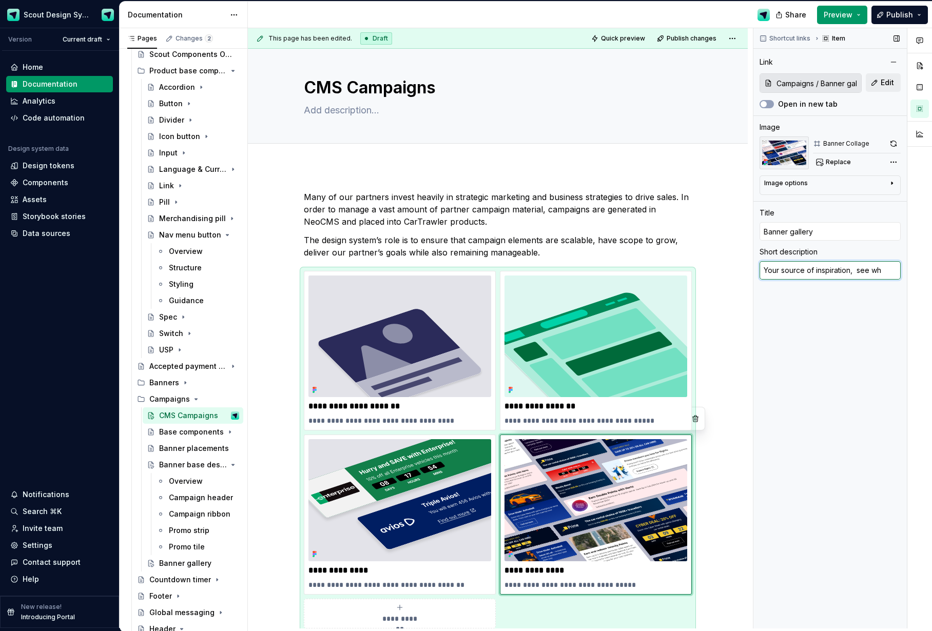
type textarea "Your source of inspiration, see w"
type textarea "*"
type textarea "Your source of inspiration, see"
type textarea "*"
type textarea "Your source of inspiration, see"
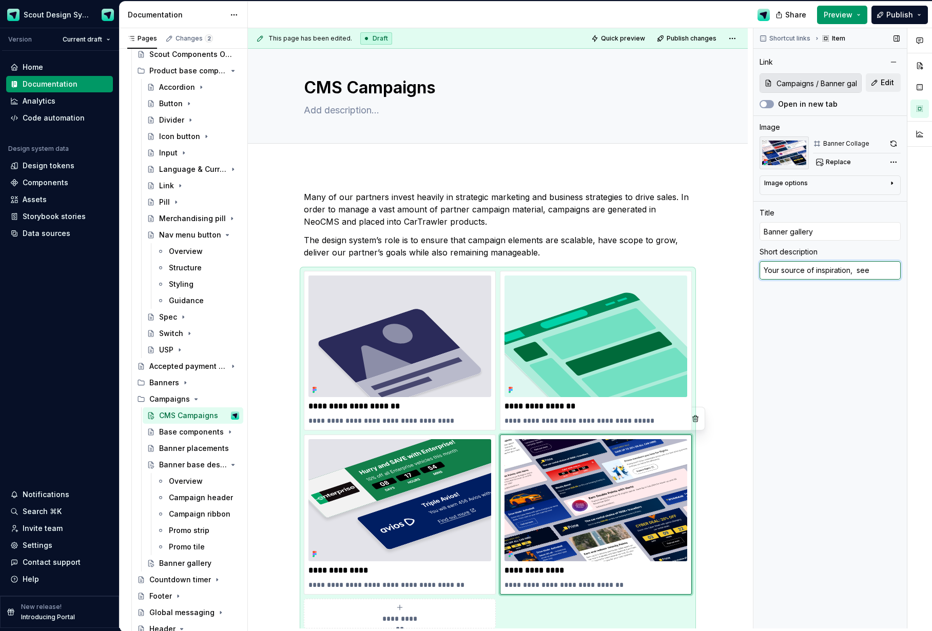
type textarea "*"
type textarea "Your source of inspiration, se"
type textarea "*"
type textarea "Your source of inspiration, s"
type textarea "*"
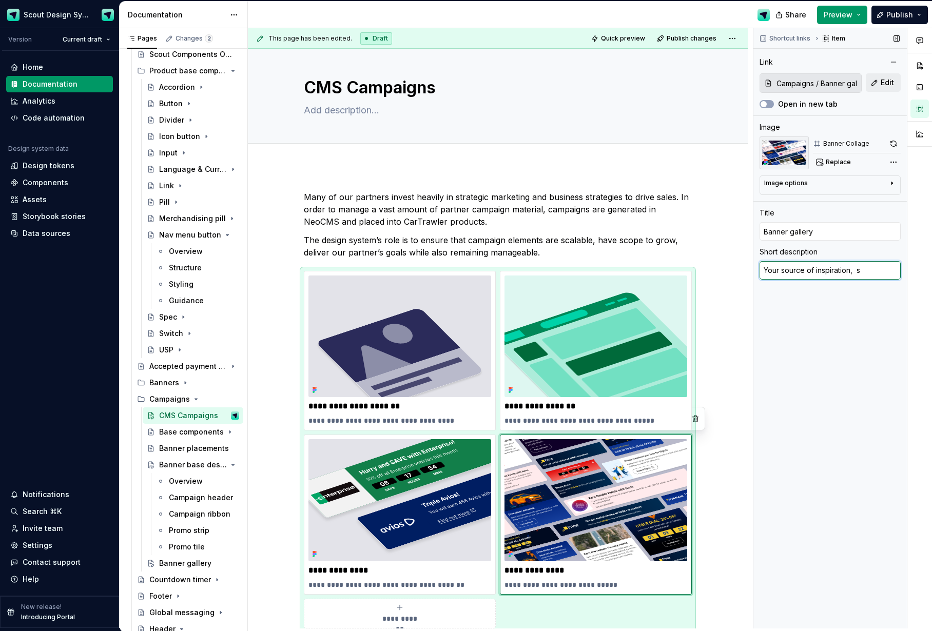
type textarea "Your source of inspiration,"
type textarea "*"
type textarea "Your source of inspiration,"
type textarea "*"
type textarea "Your source of inspiration, s"
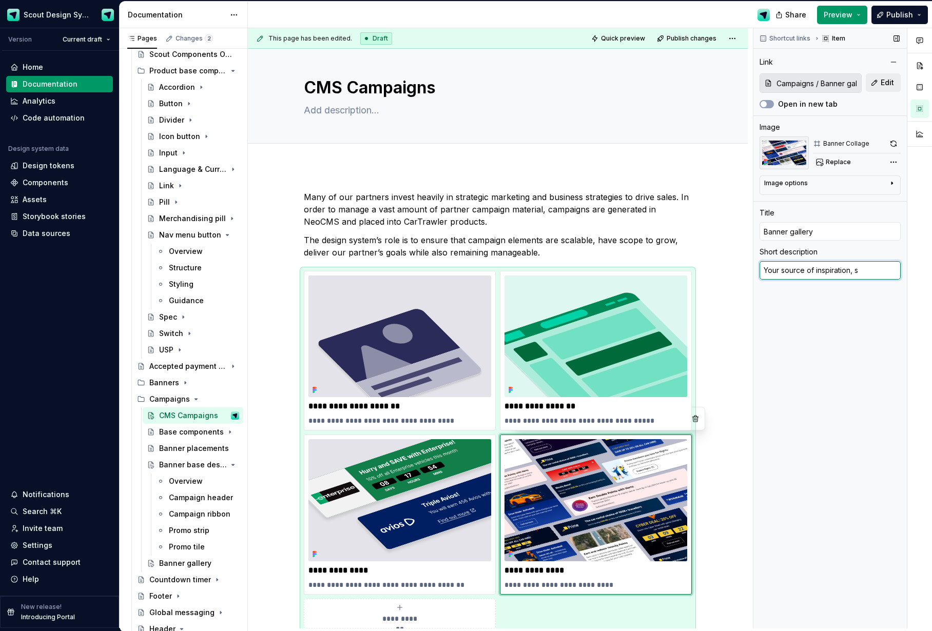
type textarea "*"
type textarea "Your source of inspiration, se"
type textarea "*"
type textarea "Your source of inspiration, see"
type textarea "*"
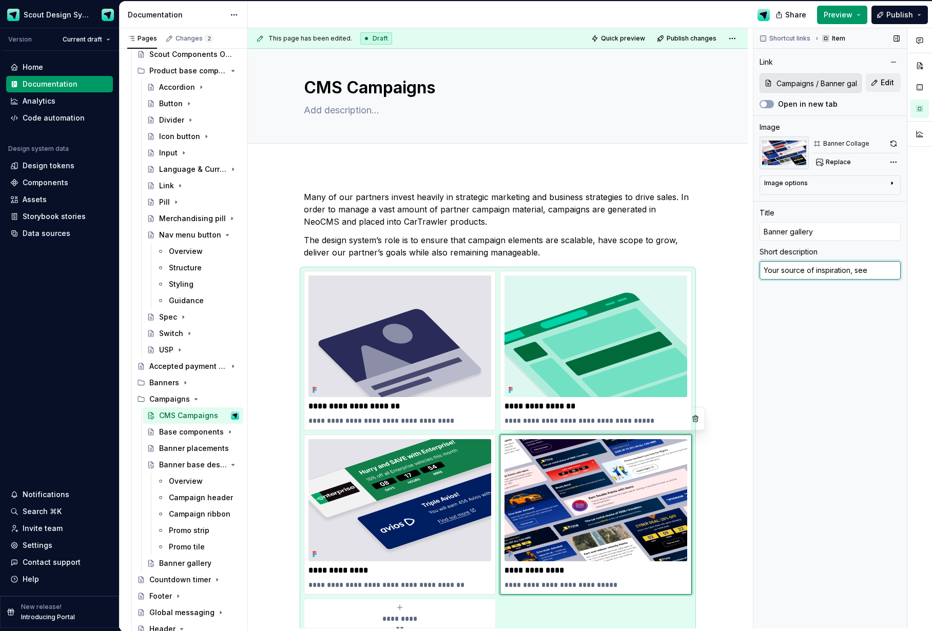
type textarea "Your source of inspiration, see"
type textarea "*"
type textarea "Your source of inspiration, see wh"
type textarea "*"
type textarea "Your source of inspiration, see wha"
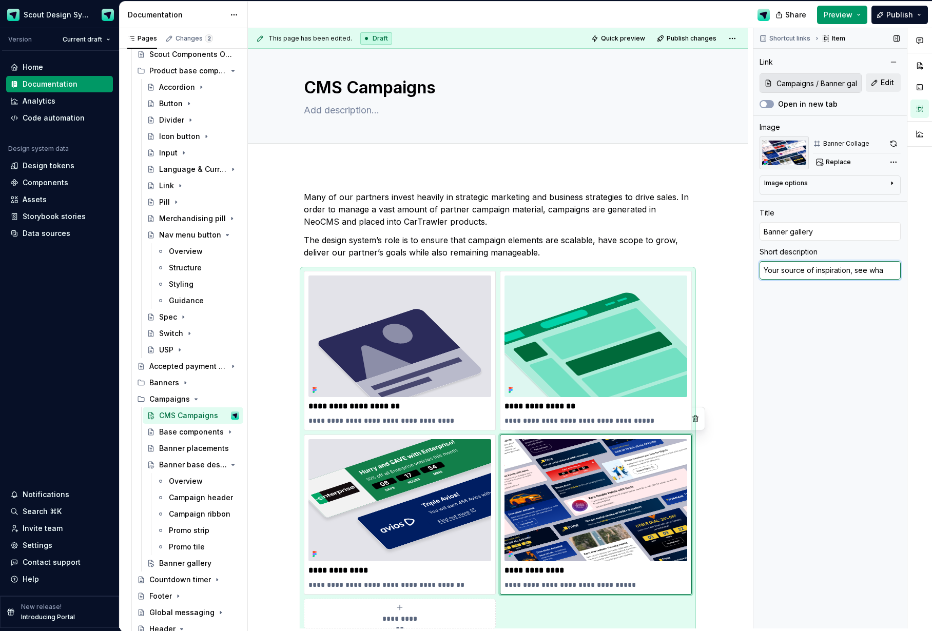
type textarea "*"
type textarea "Your source of inspiration, see what"
type textarea "*"
type textarea "Your source of inspiration, see what"
type textarea "*"
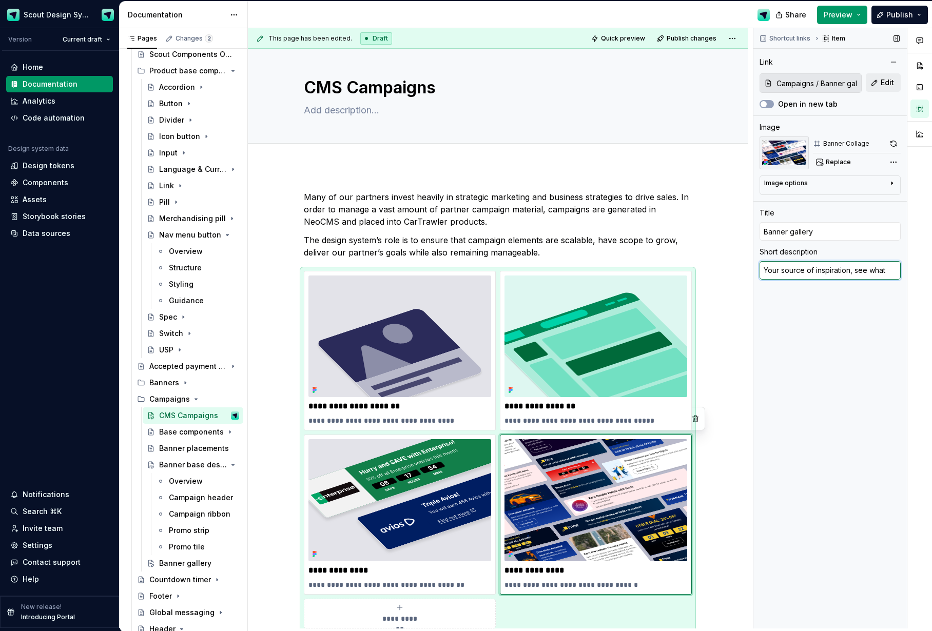
type textarea "Your source of inspiration, see what o"
type textarea "*"
type textarea "Your source of inspiration, see what ou"
type textarea "*"
type textarea "Your source of inspiration, see what out"
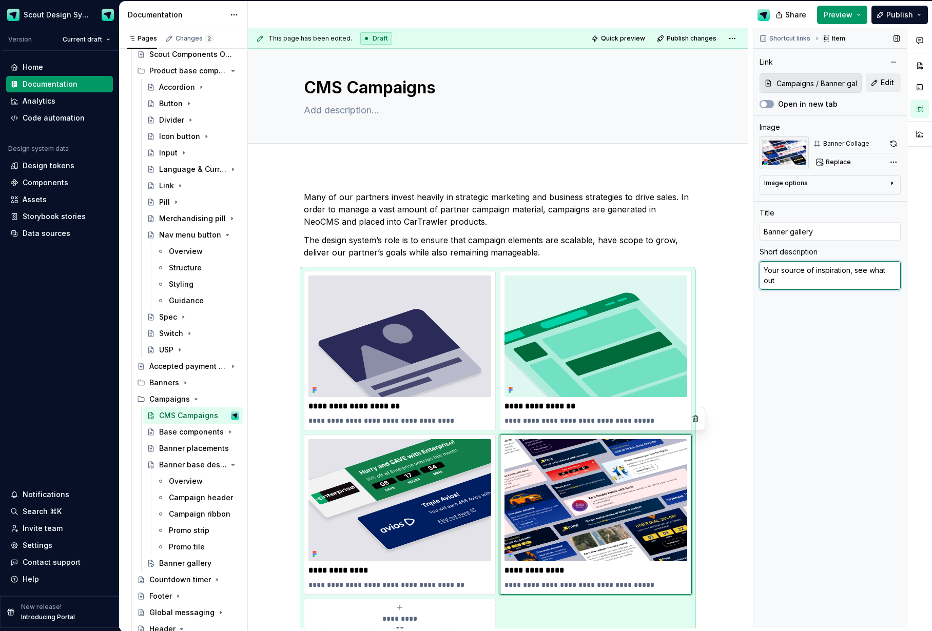
type textarea "*"
type textarea "Your source of inspiration, see what out"
type textarea "*"
type textarea "Your source of inspiration, see what out b"
type textarea "*"
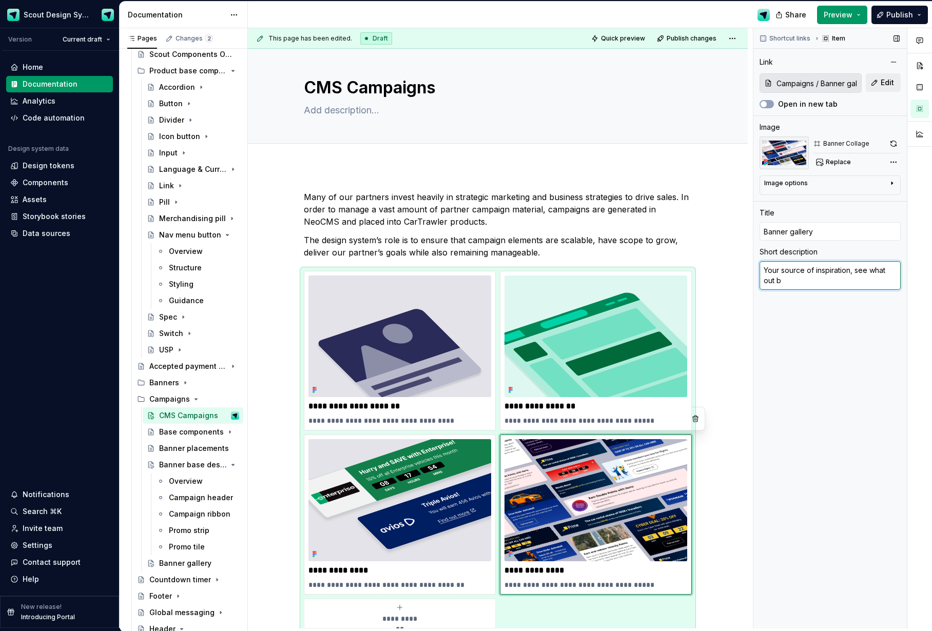
type textarea "Your source of inspiration, see what out ba"
type textarea "*"
type textarea "Your source of inspiration, see what out ban"
type textarea "*"
type textarea "Your source of inspiration, see what out bann"
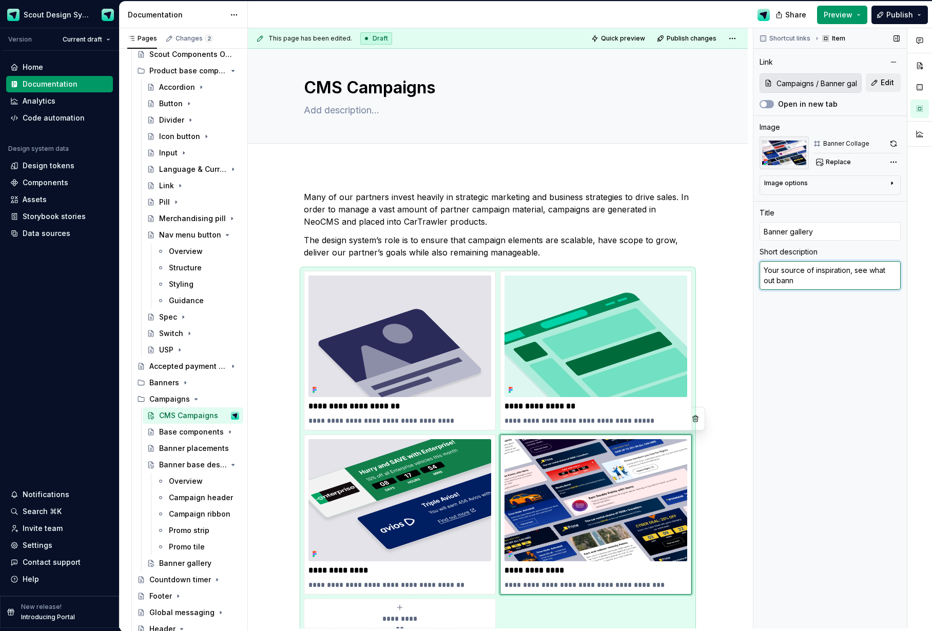
type textarea "*"
type textarea "Your source of inspiration, see what out banne"
type textarea "*"
type textarea "Your source of inspiration, see what out banner"
type textarea "*"
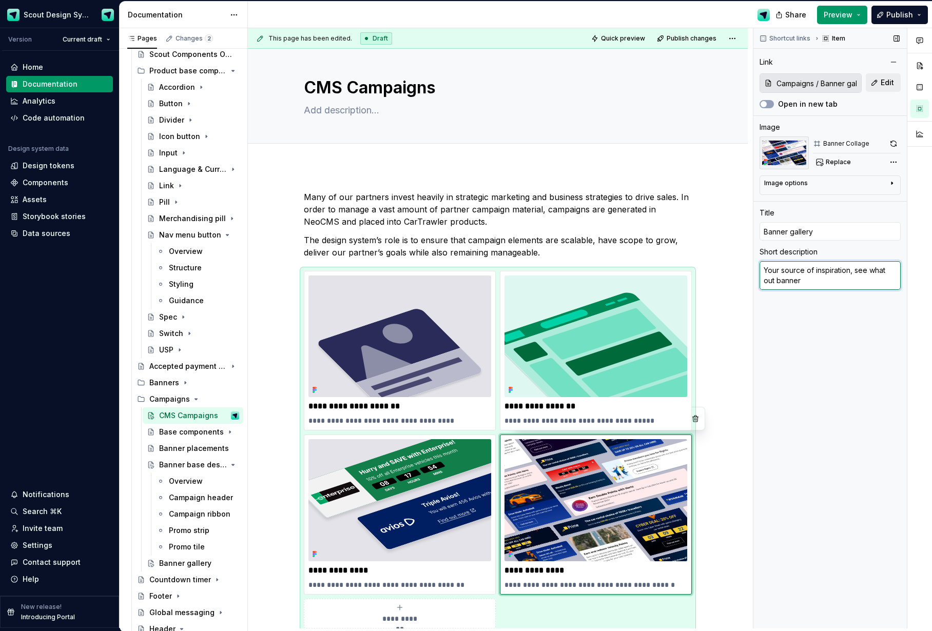
type textarea "Your source of inspiration, see what out banners"
type textarea "*"
type textarea "Your source of inspiration, see what out banners"
type textarea "*"
type textarea "Your source of inspiration, see what out banners c"
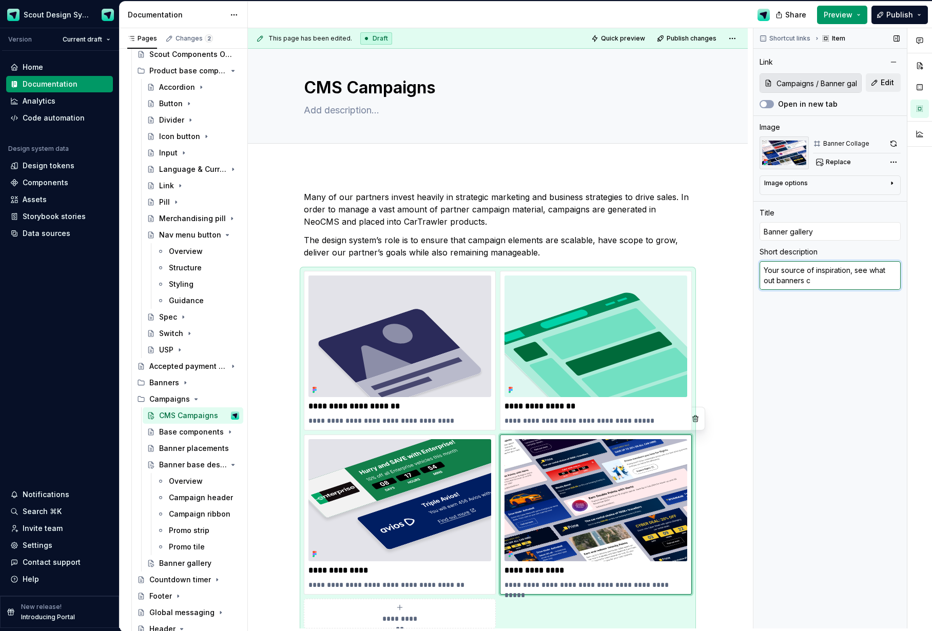
type textarea "*"
type textarea "Your source of inspiration, see what out banners can"
type textarea "*"
type textarea "Your source of inspiration, see what out banners can"
type textarea "*"
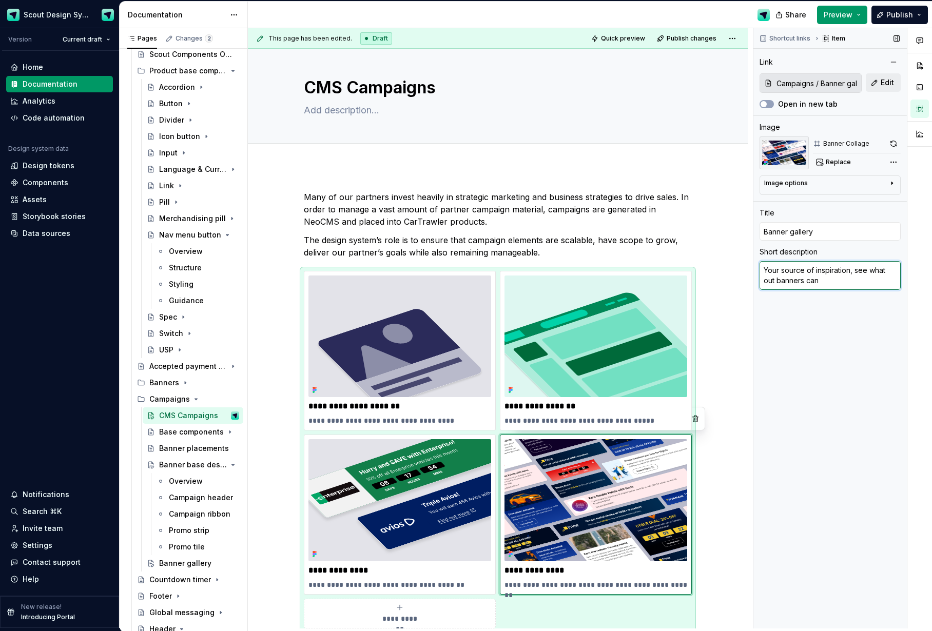
type textarea "Your source of inspiration, see what out banners can o"
type textarea "*"
type textarea "Your source of inspiration, see what out banners can"
type textarea "*"
type textarea "Your source of inspiration, see what out banners can d"
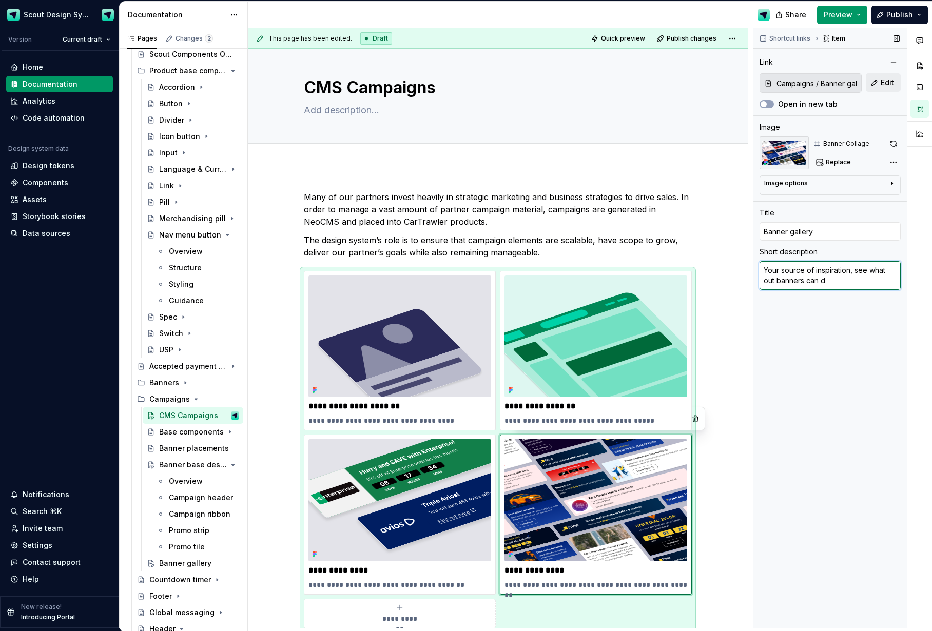
type textarea "*"
type textarea "Your source of inspiration, see what out banners can dp"
type textarea "*"
type textarea "Your source of inspiration, see what out banners can do"
type textarea "*"
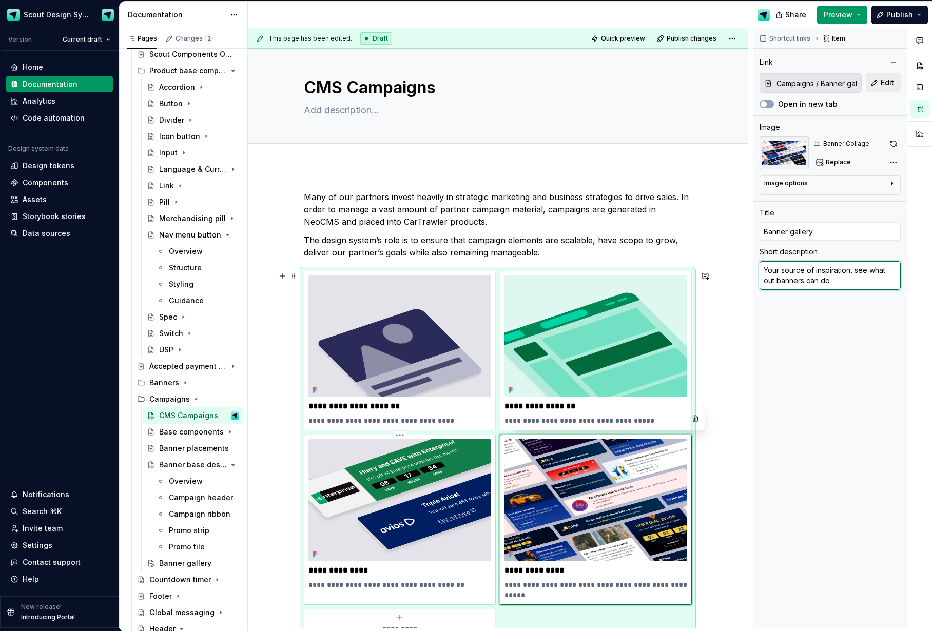
type textarea "Banner designs that we use in our products"
type textarea "*"
type input "Banner base designs"
type input "Banner designs"
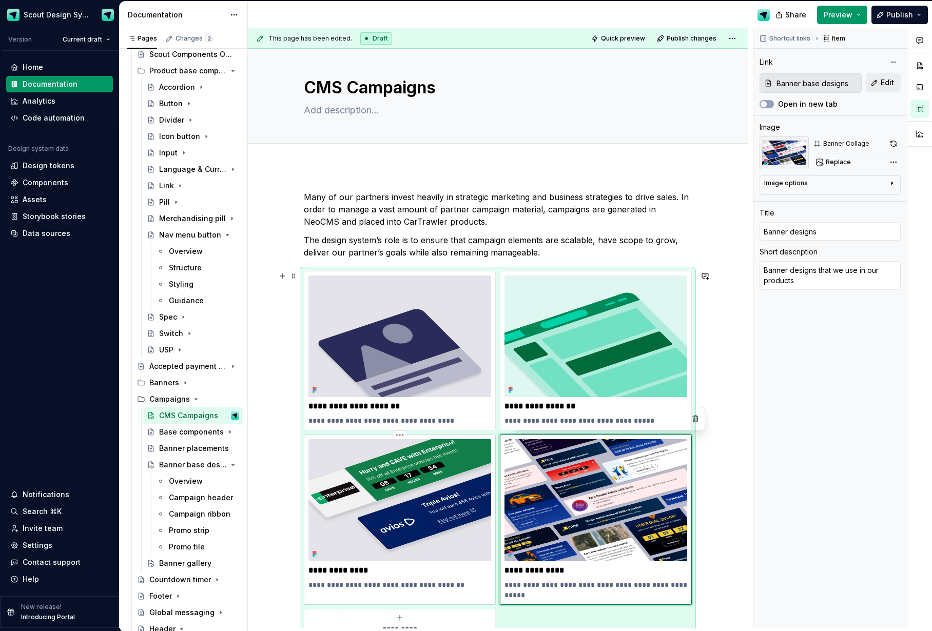
click at [472, 577] on div "**********" at bounding box center [399, 514] width 183 height 150
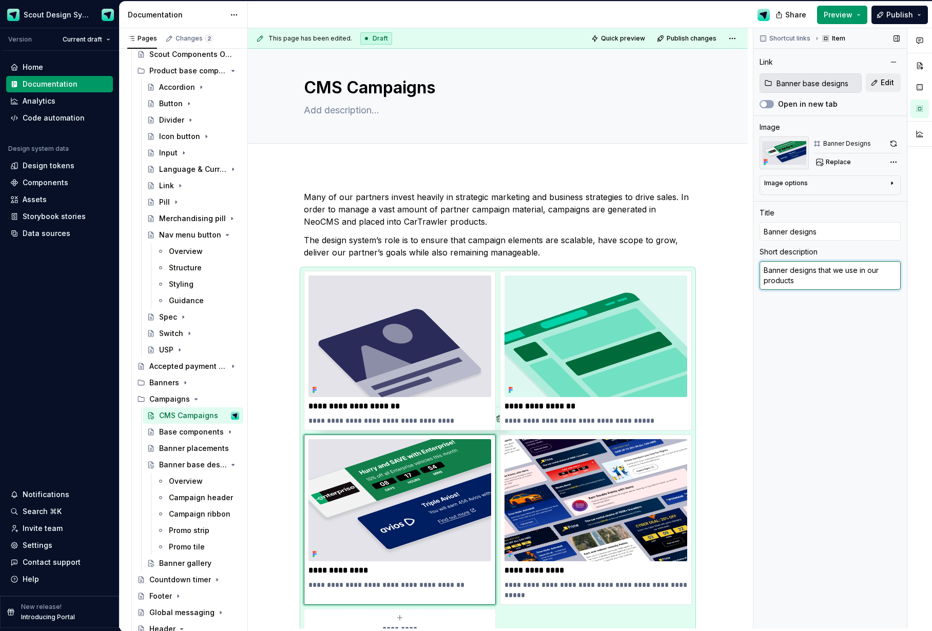
click at [806, 282] on textarea "Banner designs that we use in our products" at bounding box center [830, 275] width 141 height 29
click at [825, 285] on textarea "Banner designs that we use in our products" at bounding box center [830, 275] width 141 height 29
type textarea "*"
type textarea "Banner designs that we use in our products"
type textarea "*"
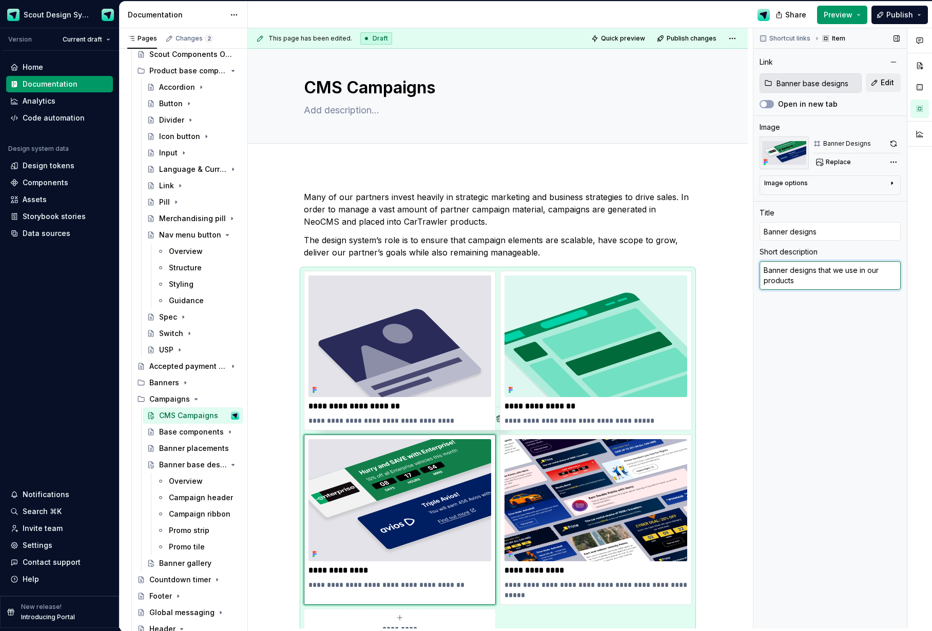
type textarea "Banner designs that we use in our products -"
drag, startPoint x: 784, startPoint y: 290, endPoint x: 793, endPoint y: 278, distance: 15.7
click at [793, 278] on textarea "Banner designs that we use in our products - use these as your starting point" at bounding box center [830, 280] width 141 height 39
click at [764, 270] on textarea "Banner designs that we use in our products" at bounding box center [830, 275] width 141 height 29
click at [671, 350] on img at bounding box center [595, 337] width 183 height 122
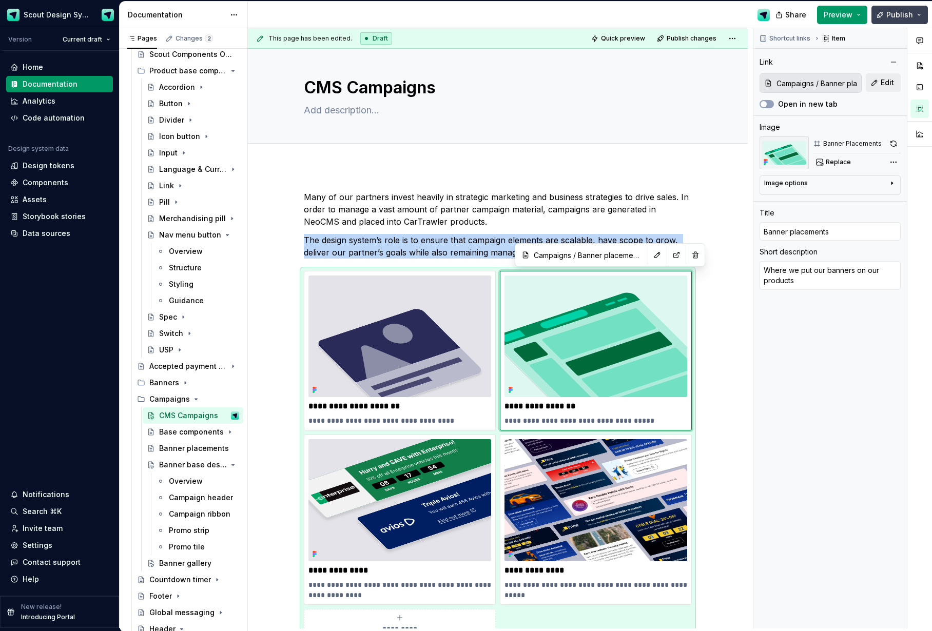
click at [897, 14] on span "Publish" at bounding box center [899, 15] width 27 height 10
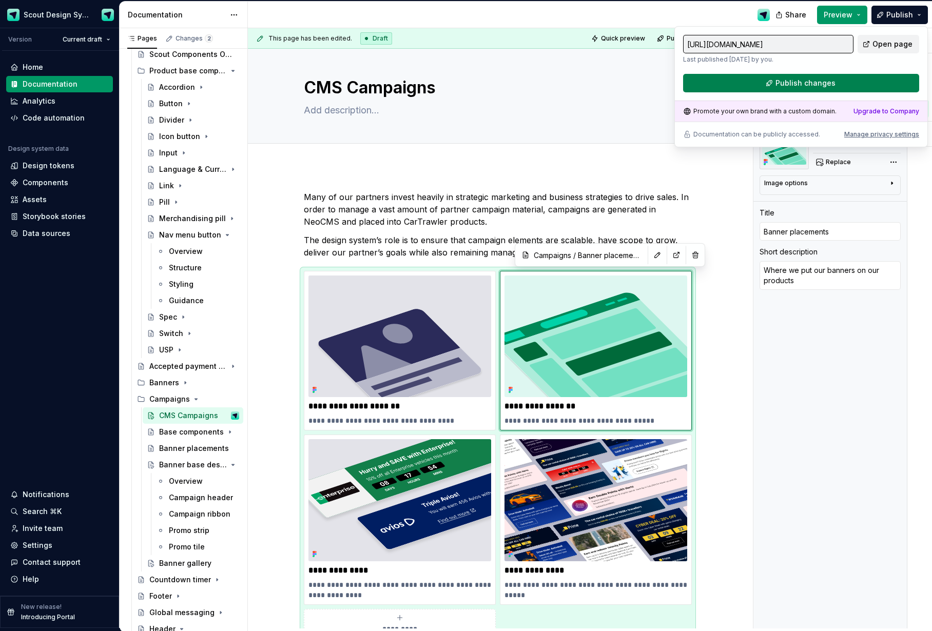
click at [809, 82] on span "Publish changes" at bounding box center [805, 83] width 60 height 10
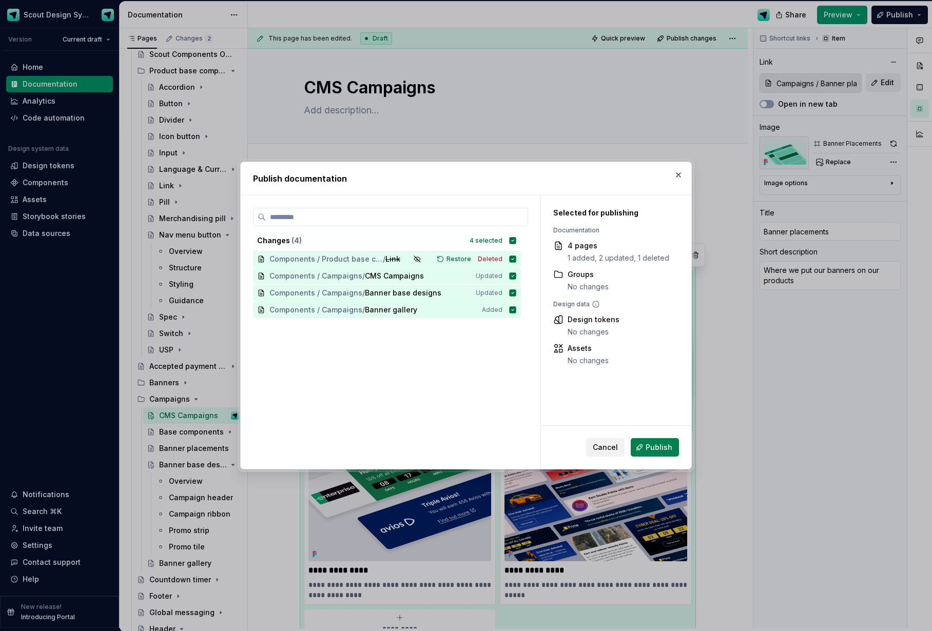
click at [640, 446] on button "Publish" at bounding box center [655, 447] width 48 height 18
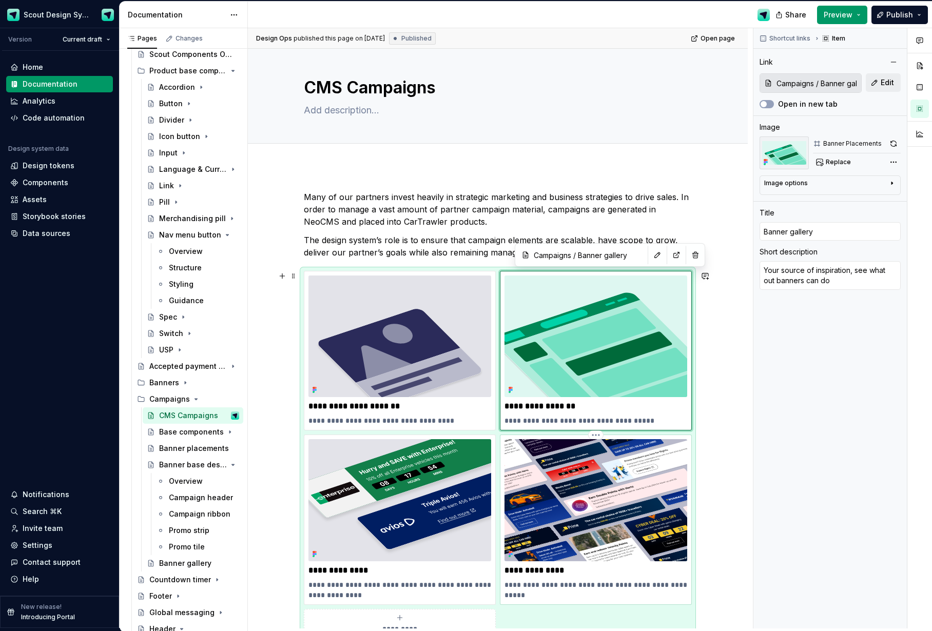
click at [630, 472] on img at bounding box center [595, 500] width 183 height 122
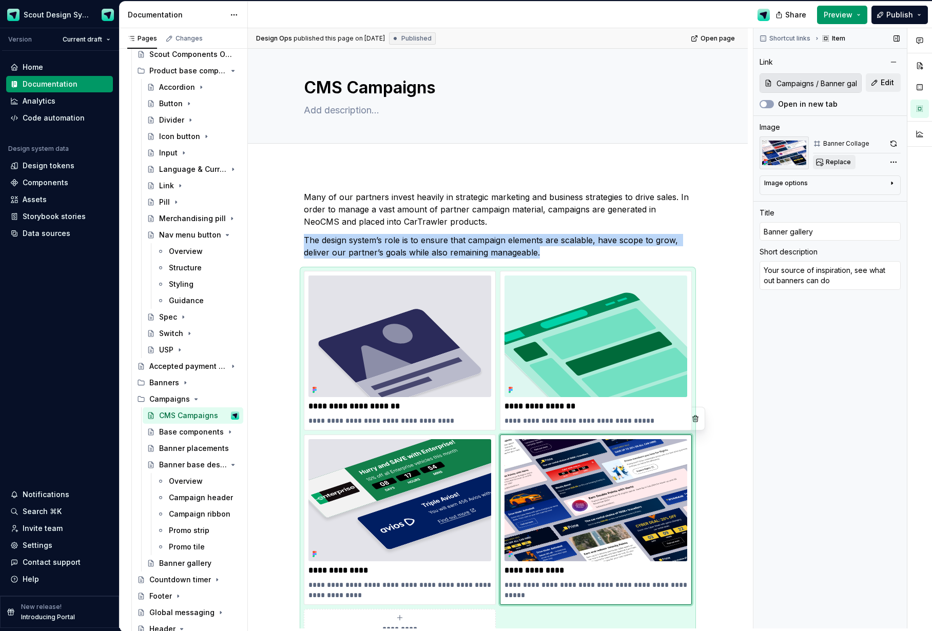
click at [830, 162] on span "Replace" at bounding box center [838, 162] width 25 height 8
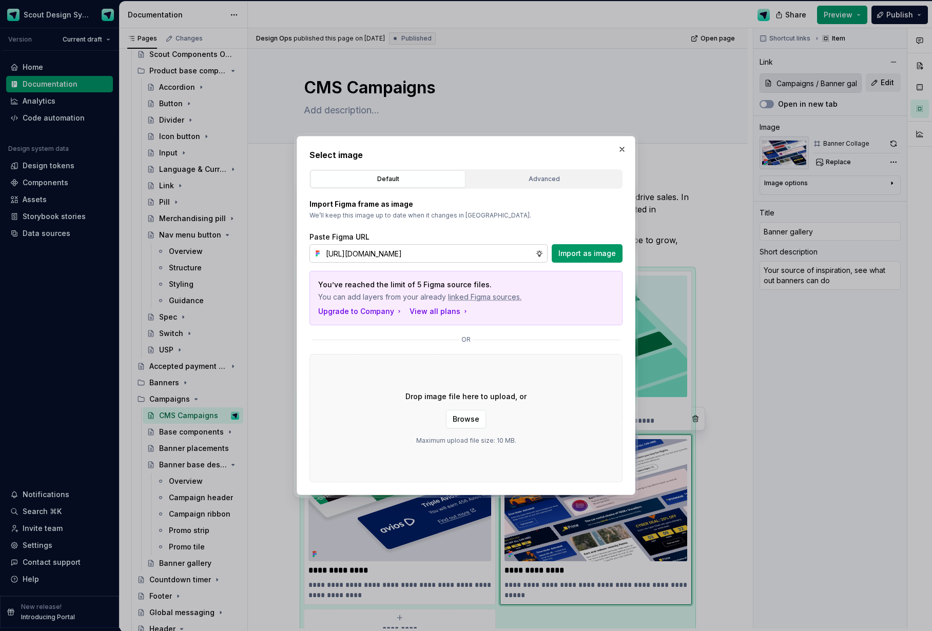
scroll to position [0, 200]
click at [567, 251] on span "Import as image" at bounding box center [586, 253] width 57 height 10
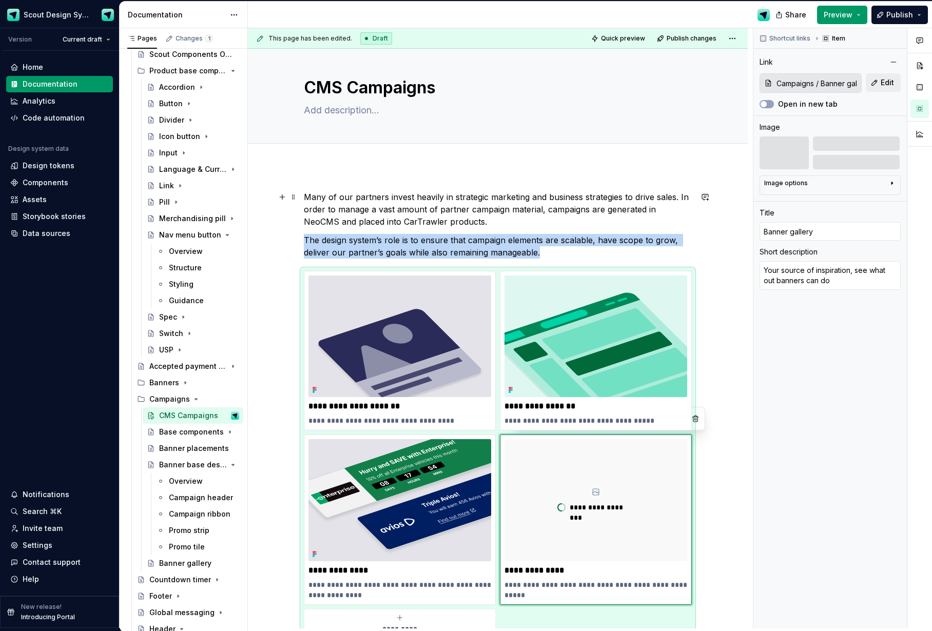
scroll to position [19, 0]
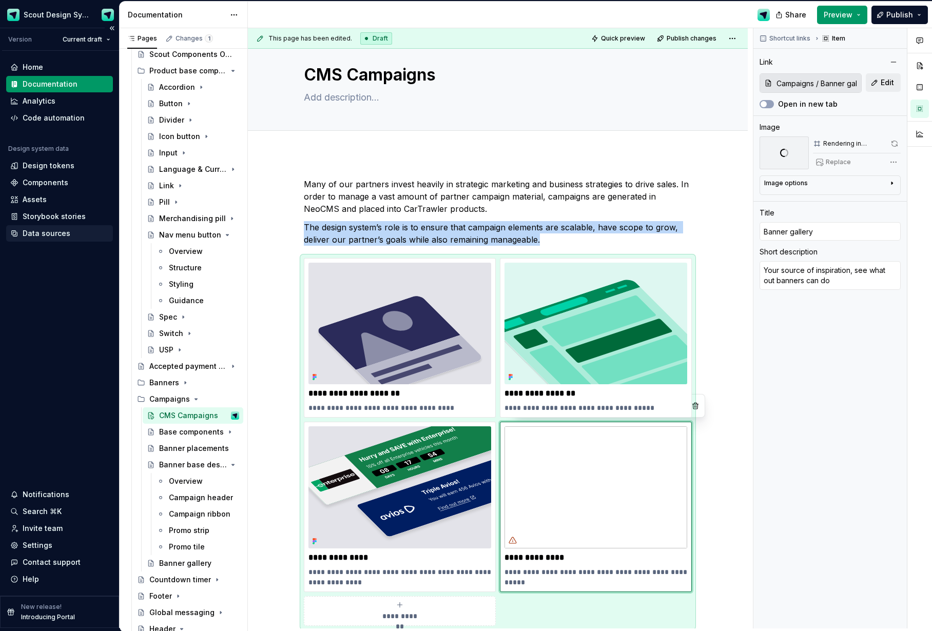
click at [38, 229] on div "Data sources" at bounding box center [47, 233] width 48 height 10
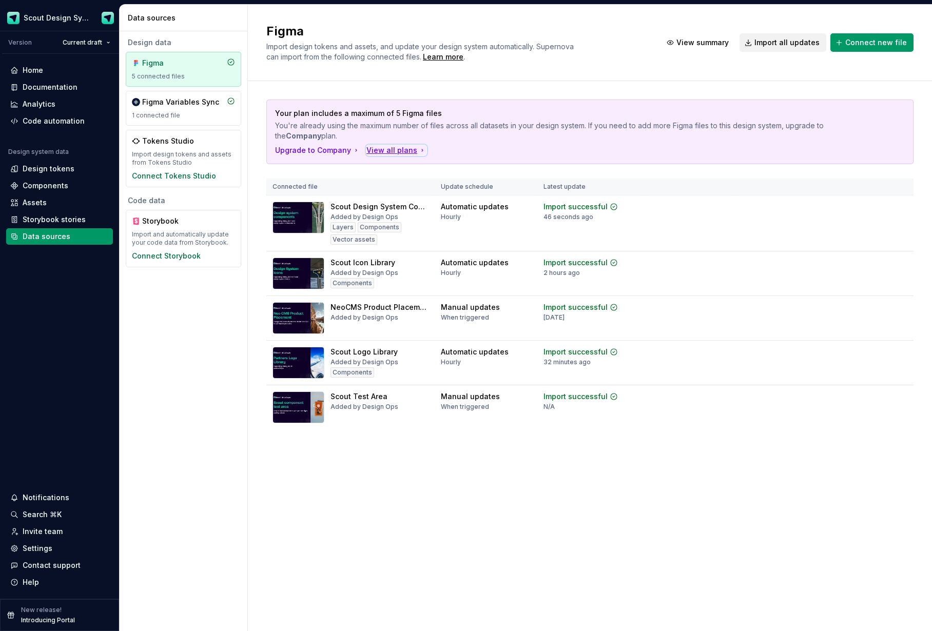
click at [374, 149] on div "View all plans" at bounding box center [396, 150] width 60 height 10
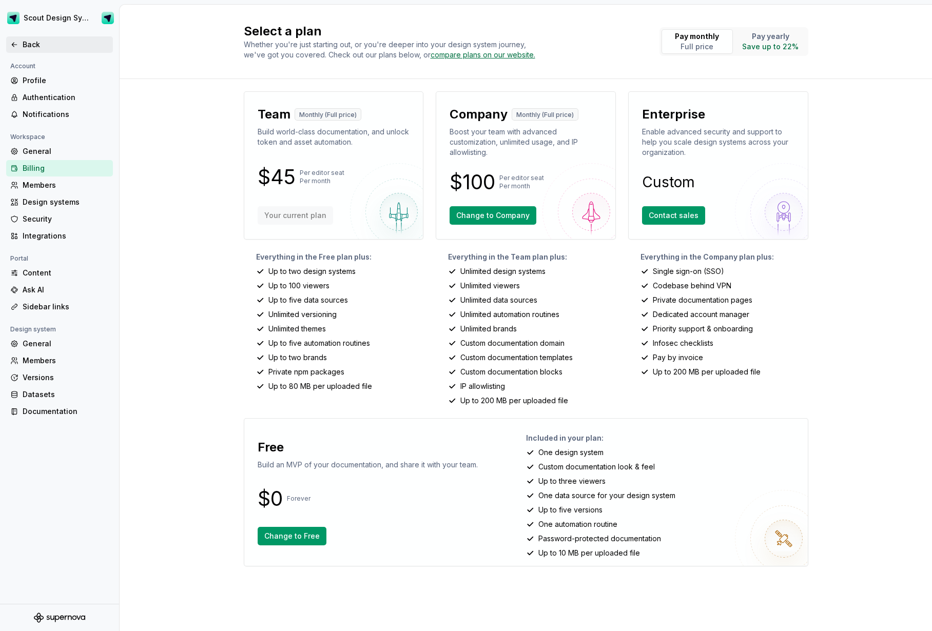
click at [27, 45] on div "Back" at bounding box center [66, 45] width 86 height 10
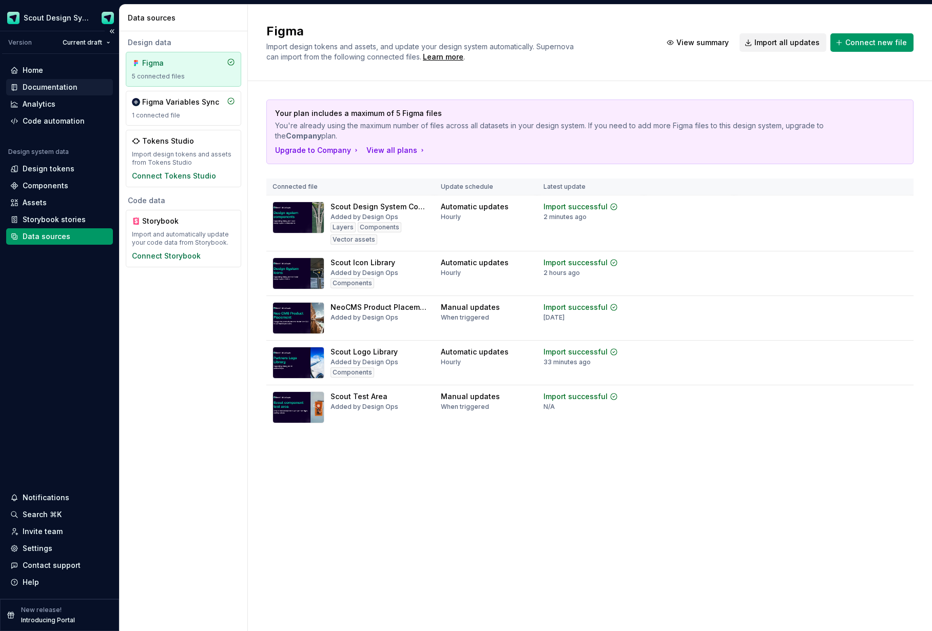
click at [56, 86] on div "Documentation" at bounding box center [50, 87] width 55 height 10
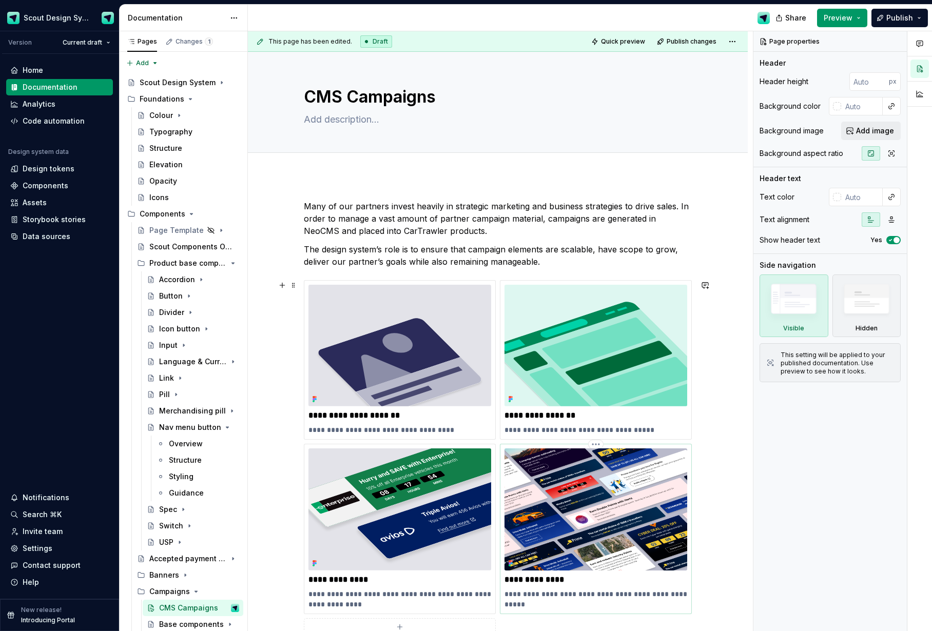
click at [571, 496] on img at bounding box center [595, 510] width 183 height 122
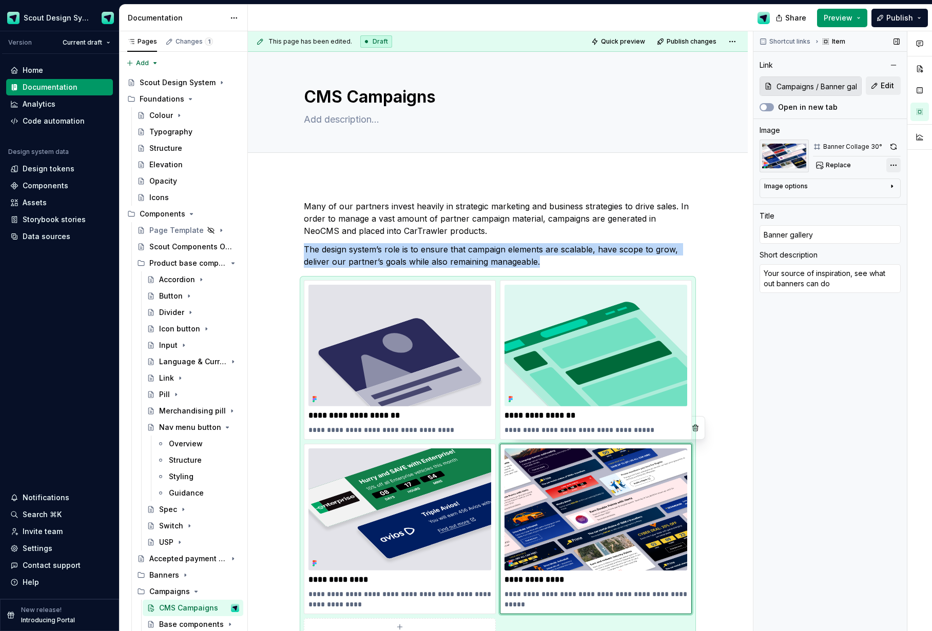
click at [891, 166] on div "Comments Open comments No comments yet Select ‘Comment’ from the block context …" at bounding box center [842, 331] width 179 height 600
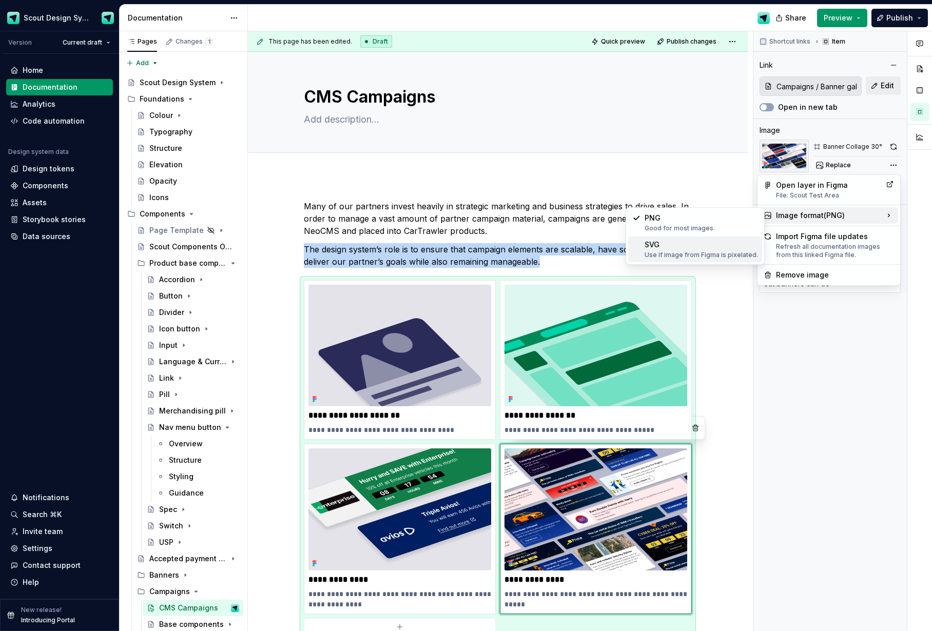
click at [727, 254] on div "Use if image from Figma is pixelated." at bounding box center [701, 255] width 113 height 8
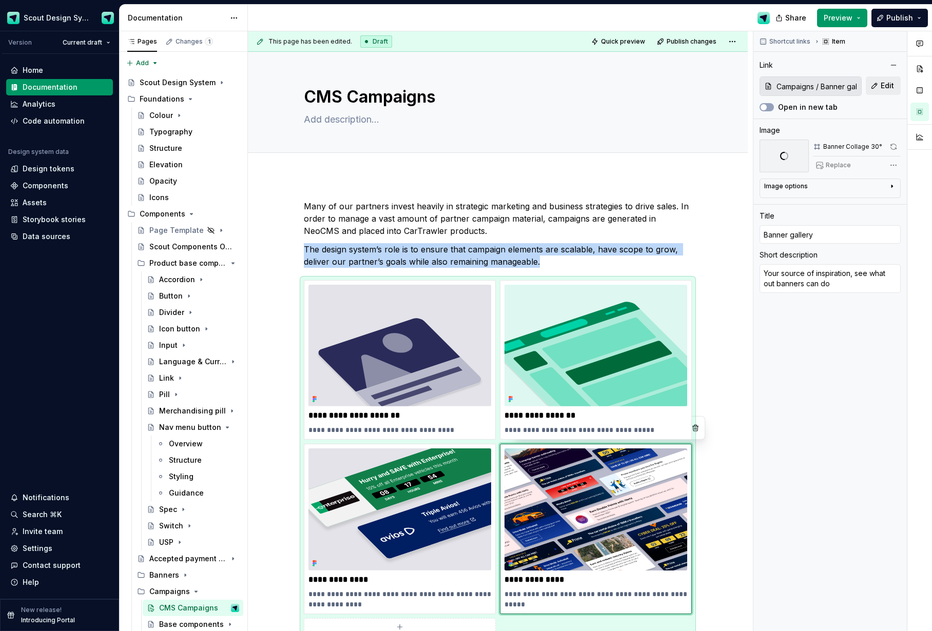
scroll to position [19, 0]
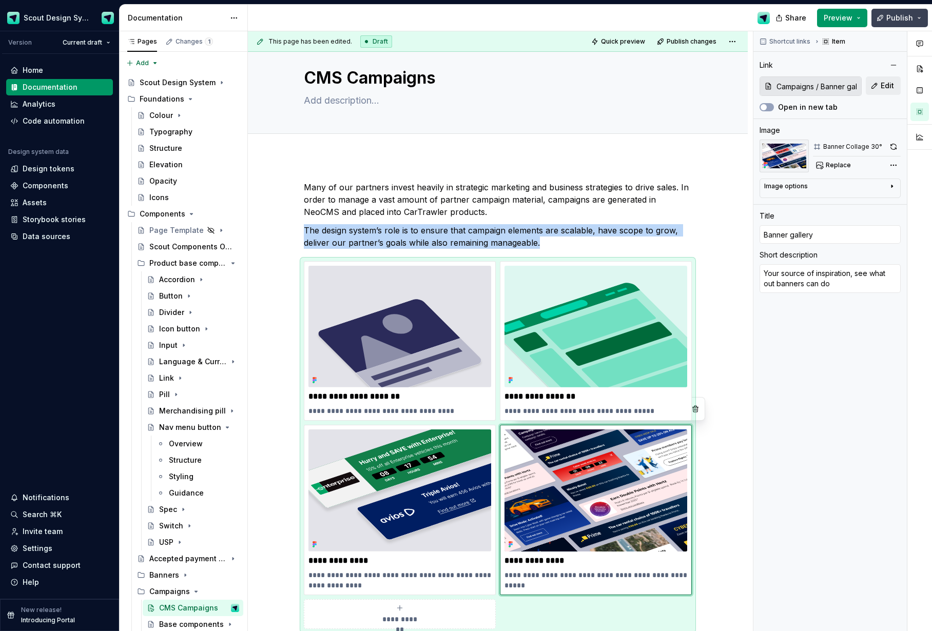
click at [900, 21] on span "Publish" at bounding box center [899, 18] width 27 height 10
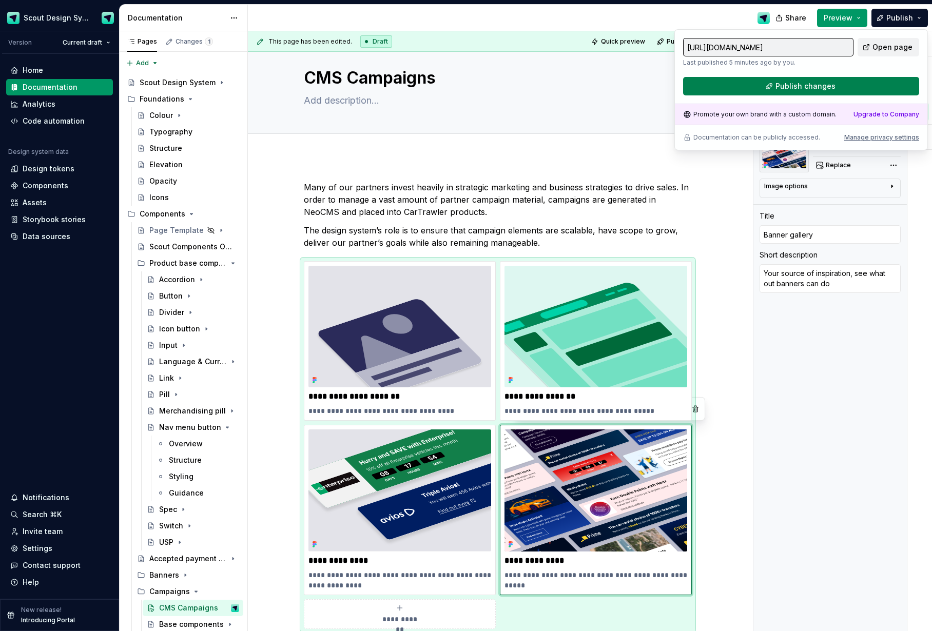
click at [841, 85] on button "Publish changes" at bounding box center [801, 86] width 236 height 18
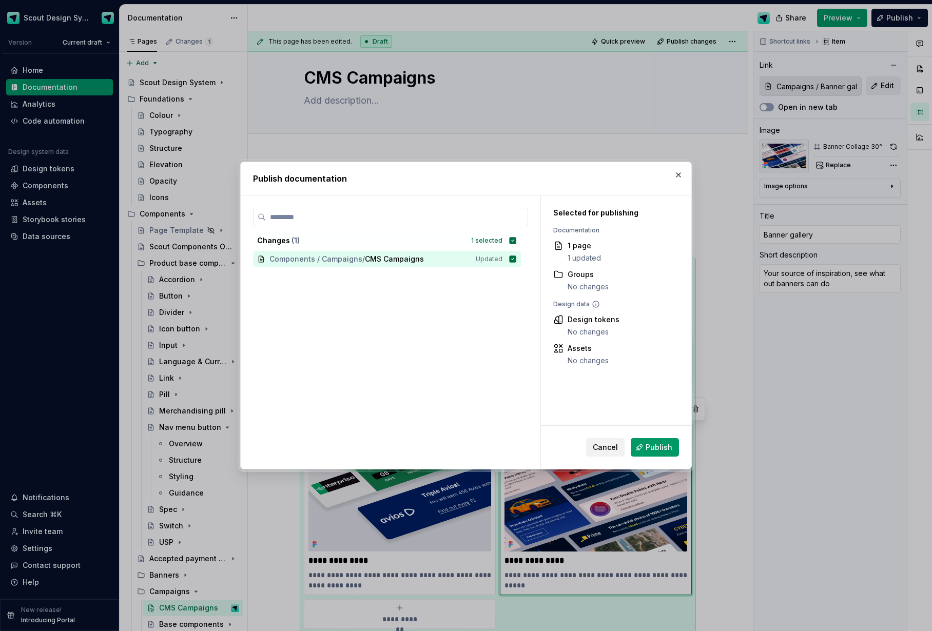
click at [649, 444] on span "Publish" at bounding box center [659, 447] width 27 height 10
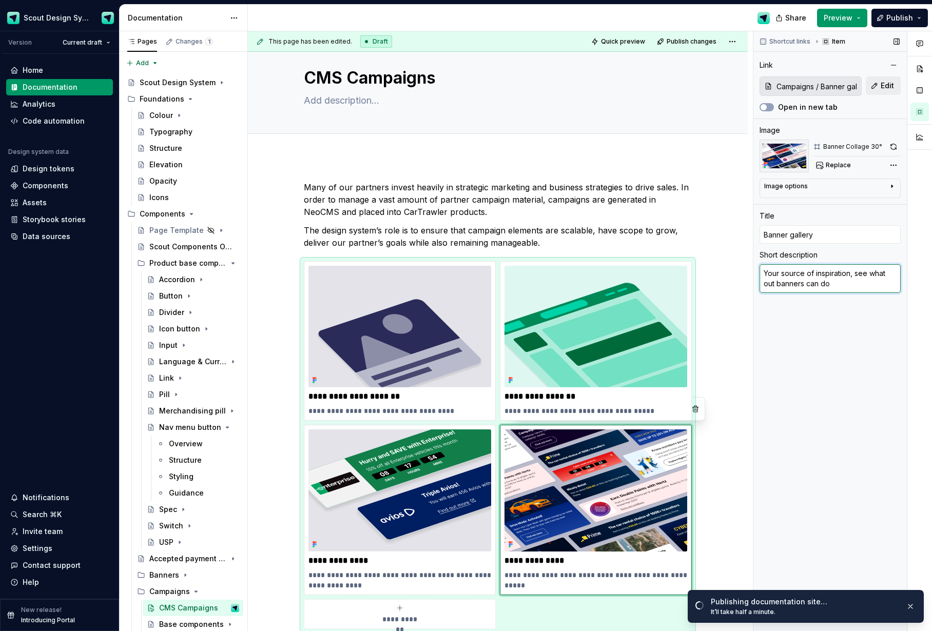
click at [861, 286] on textarea "Your source of inspiration, see what out banners can do" at bounding box center [830, 278] width 141 height 29
click at [860, 277] on textarea "Your source of inspiration, see what out banners can do" at bounding box center [830, 278] width 141 height 29
click at [859, 282] on textarea "Your source of inspiration, see what out banners can do" at bounding box center [830, 278] width 141 height 29
click at [803, 336] on div "Shortcut links Item Link Campaigns / Banner gallery Edit Open in new tab Image …" at bounding box center [829, 331] width 153 height 600
click at [310, 169] on div "**********" at bounding box center [498, 494] width 500 height 674
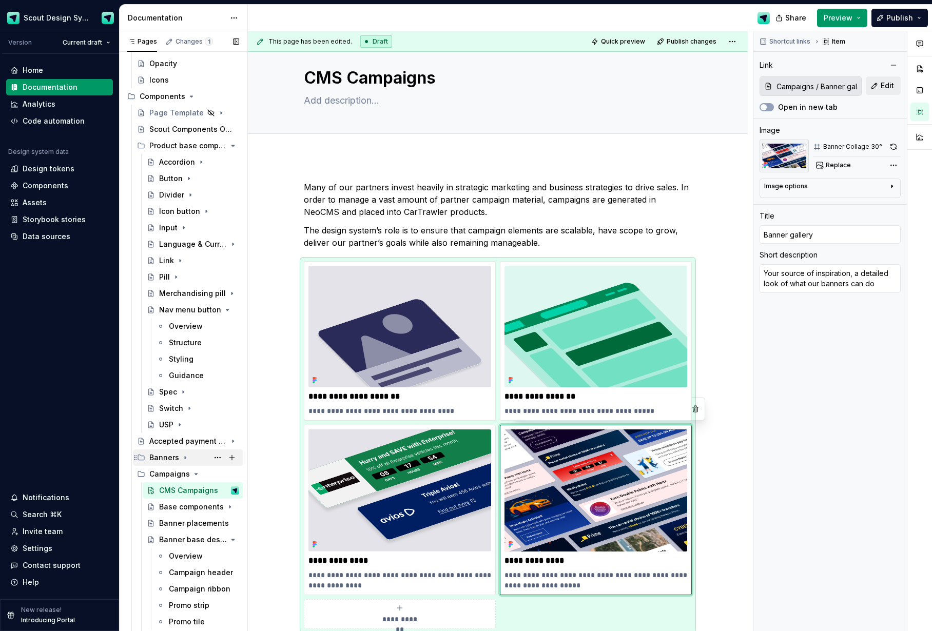
scroll to position [238, 0]
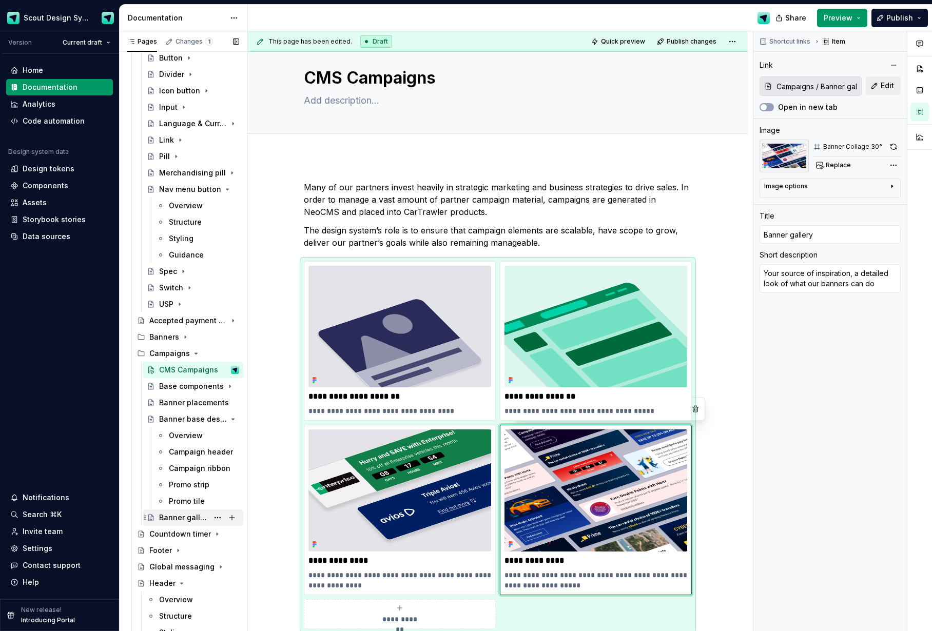
click at [186, 515] on div "Banner gallery" at bounding box center [183, 518] width 49 height 10
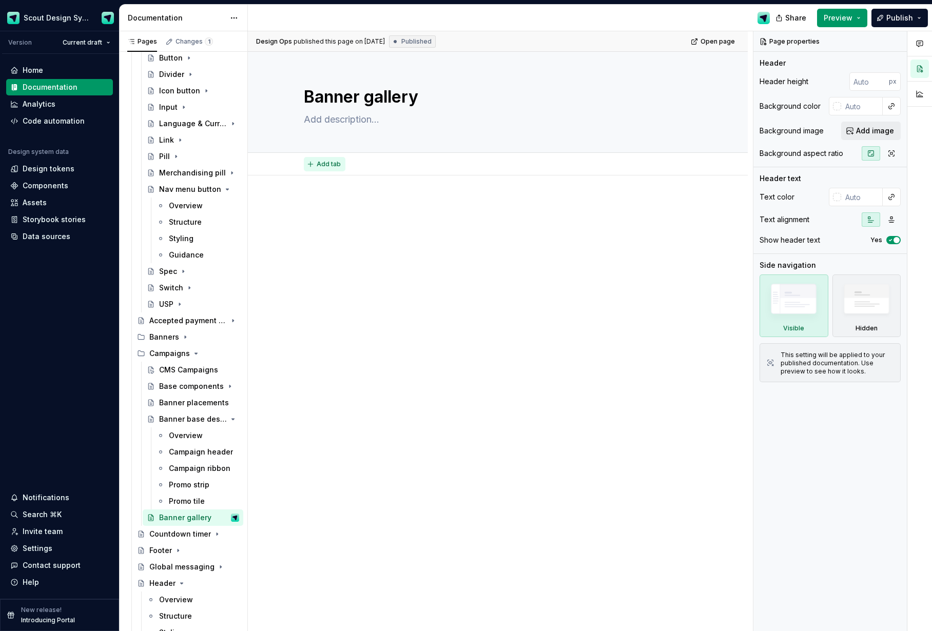
click at [332, 166] on span "Add tab" at bounding box center [329, 164] width 24 height 8
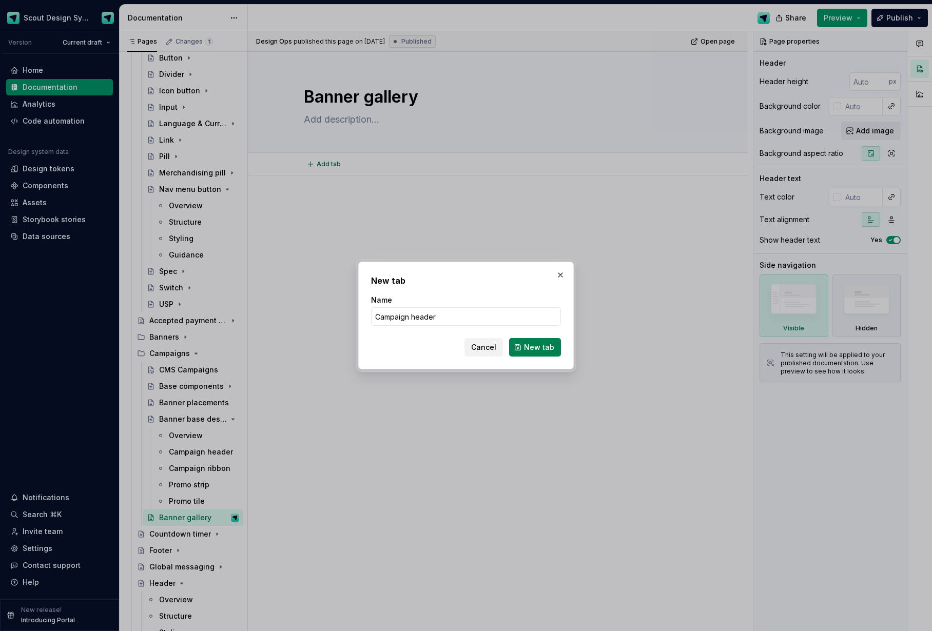
click at [530, 351] on span "New tab" at bounding box center [539, 347] width 30 height 10
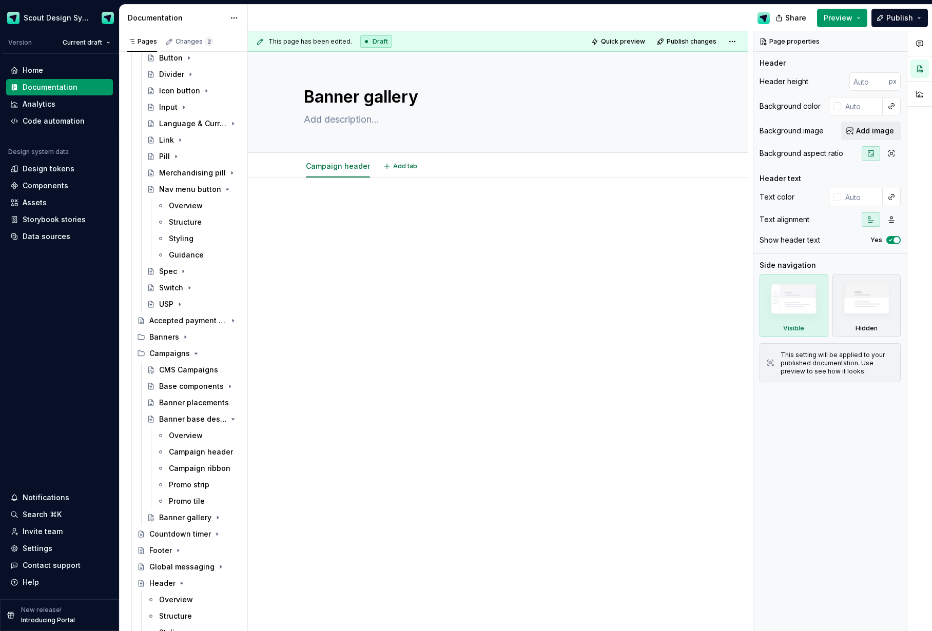
click at [328, 196] on div at bounding box center [498, 310] width 500 height 265
click at [298, 208] on div at bounding box center [498, 310] width 500 height 265
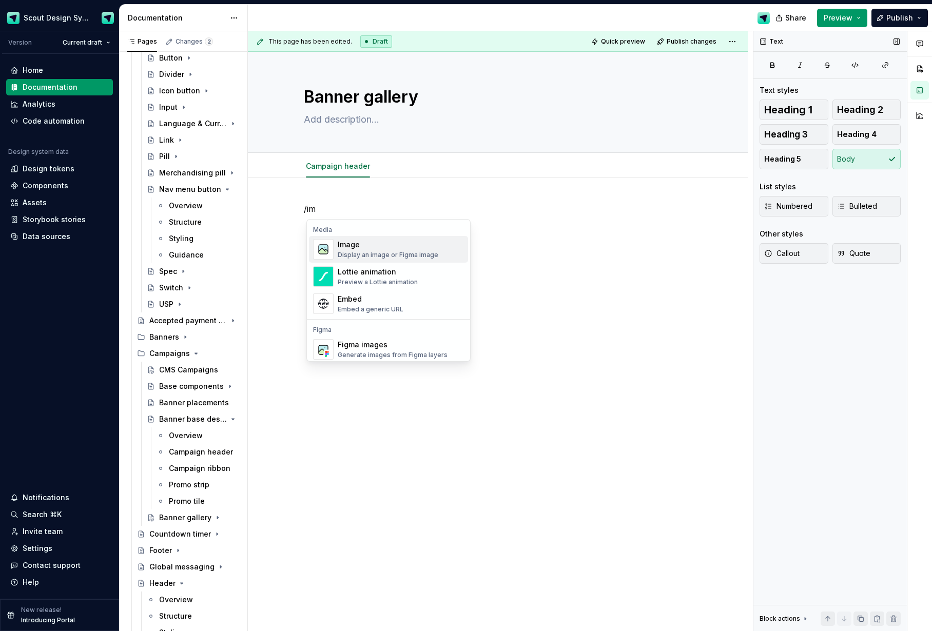
click at [358, 250] on div "Image Display an image or Figma image" at bounding box center [388, 250] width 101 height 20
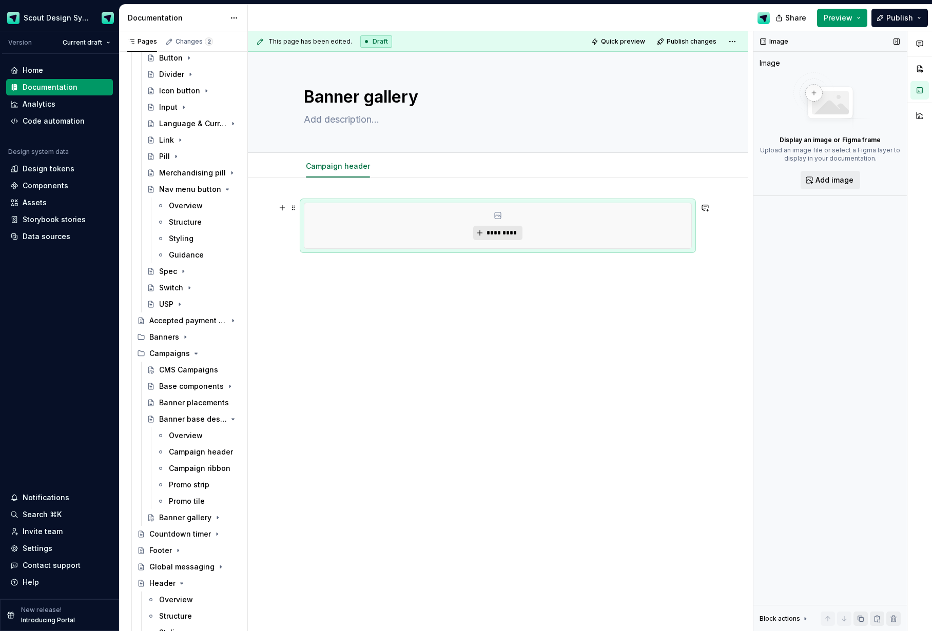
click at [494, 236] on span "*********" at bounding box center [501, 233] width 31 height 8
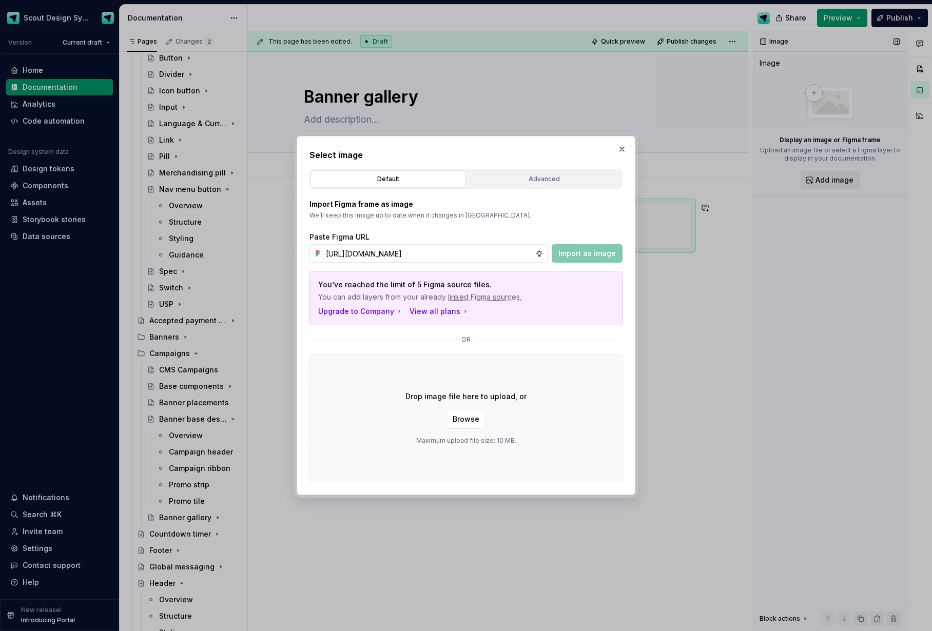
scroll to position [0, 196]
click at [577, 256] on span "Import as image" at bounding box center [586, 253] width 57 height 10
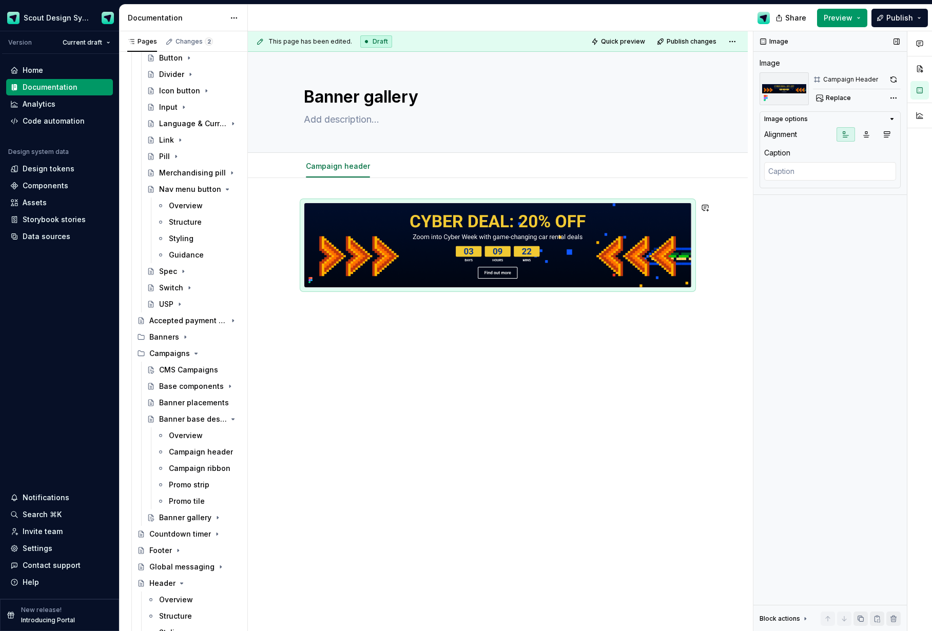
click at [310, 193] on div at bounding box center [498, 334] width 500 height 312
click at [298, 206] on span at bounding box center [293, 208] width 8 height 14
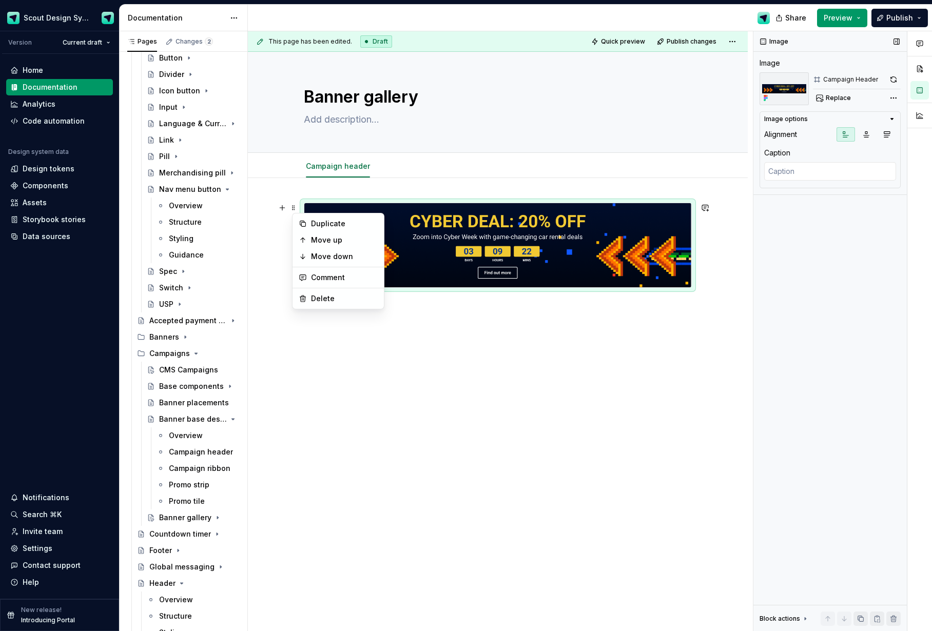
click at [304, 207] on div at bounding box center [498, 245] width 388 height 85
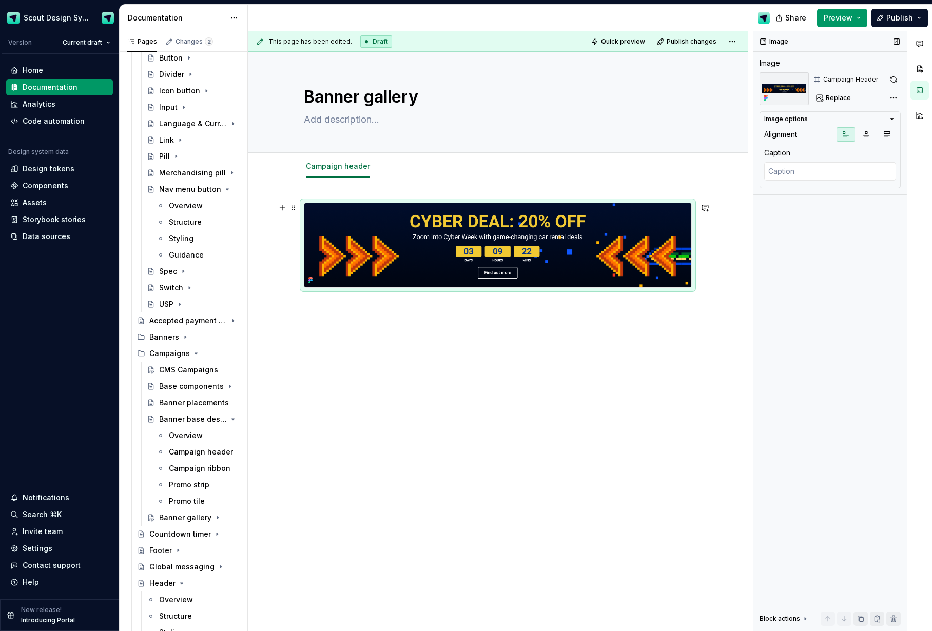
click at [305, 209] on div at bounding box center [498, 245] width 388 height 85
drag, startPoint x: 286, startPoint y: 207, endPoint x: 349, endPoint y: 232, distance: 67.8
click at [286, 207] on button "button" at bounding box center [282, 208] width 14 height 14
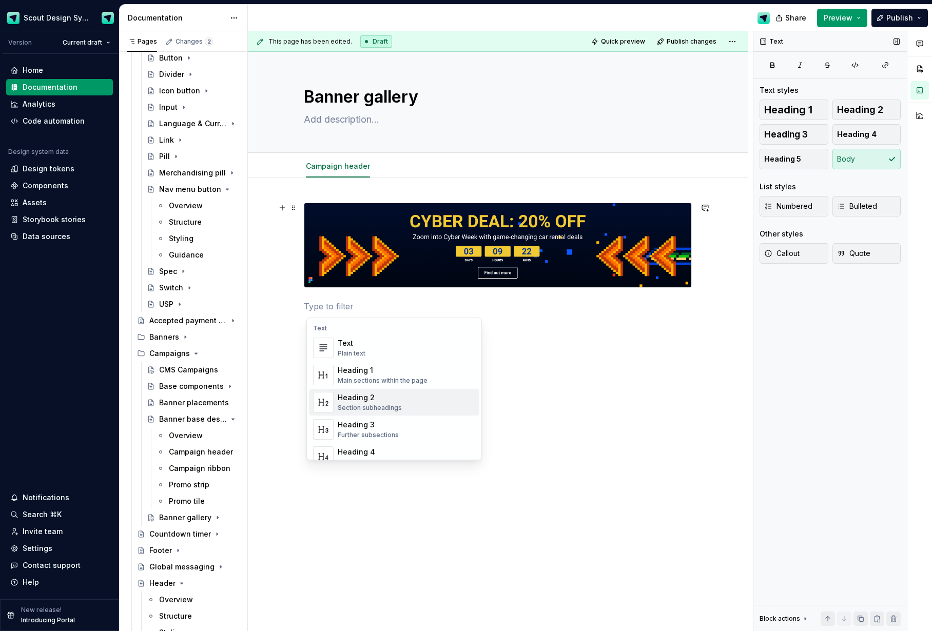
click at [354, 401] on div "Heading 2" at bounding box center [370, 398] width 64 height 10
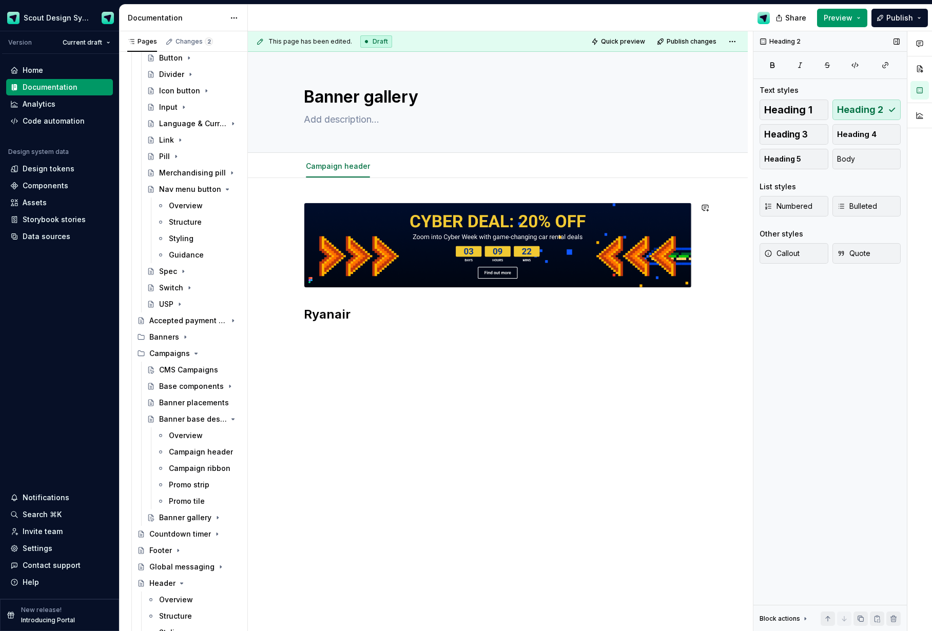
click at [414, 409] on div "This page has been edited. Draft Quick preview Publish changes Banner gallery E…" at bounding box center [500, 331] width 505 height 600
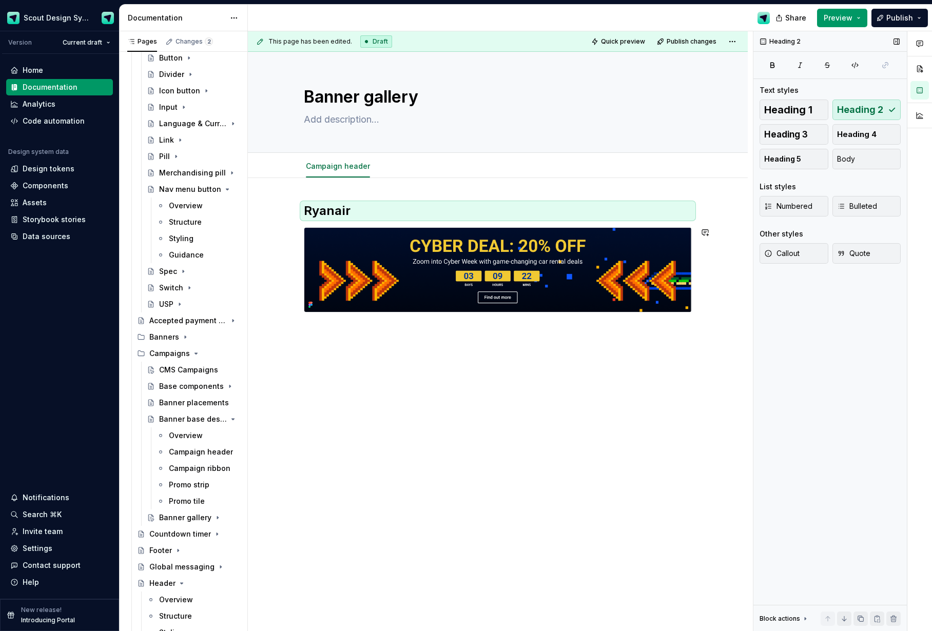
click at [337, 333] on div "Ryanair" at bounding box center [498, 346] width 500 height 336
